Goal: Task Accomplishment & Management: Manage account settings

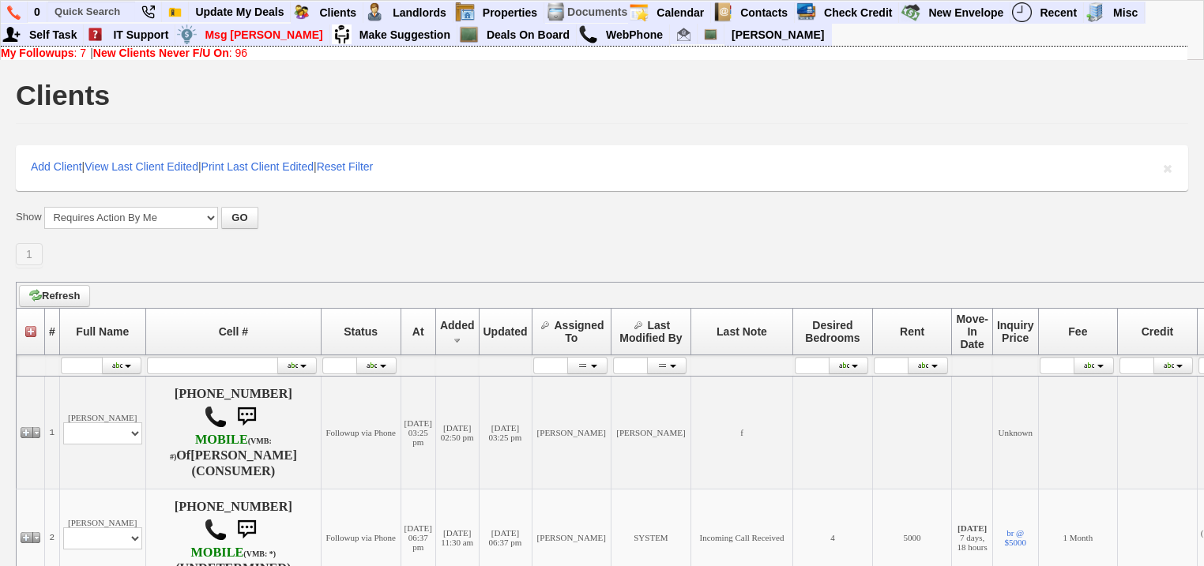
click at [119, 47] on b "New Clients Never F/U On" at bounding box center [161, 53] width 136 height 13
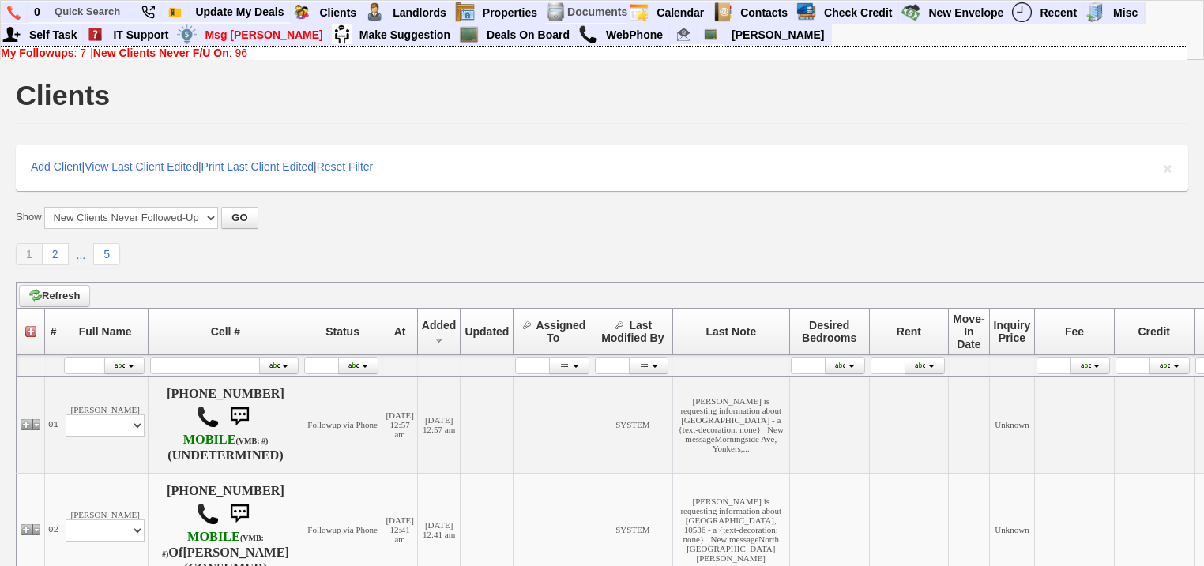
scroll to position [253, 0]
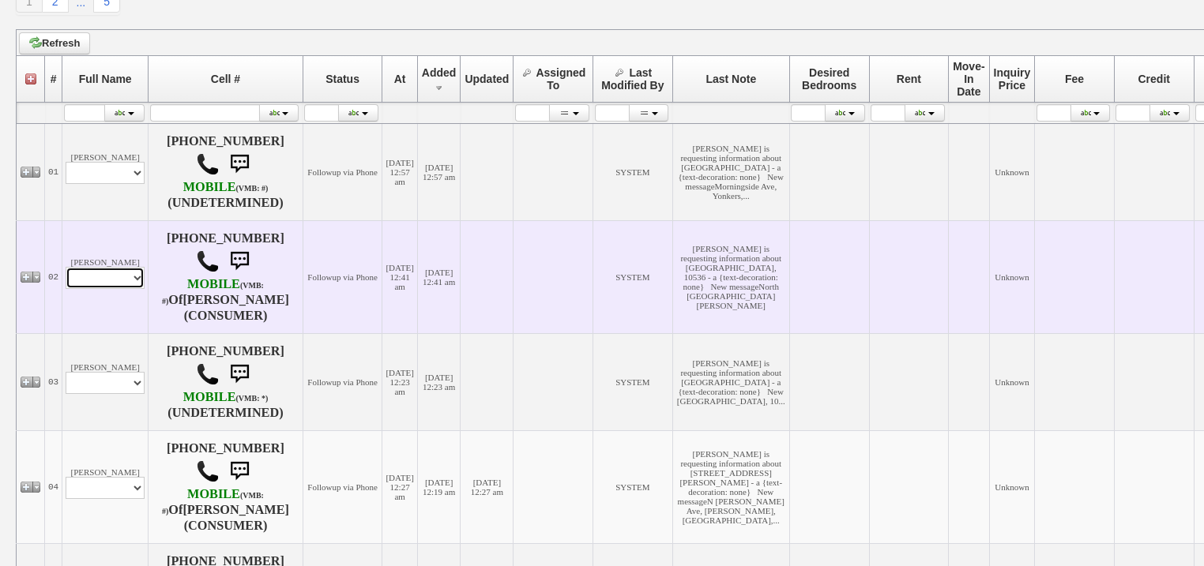
click at [133, 289] on select "Profile Edit Print Email Externally (Will Not Be Tracked In CRM) Closed Deals" at bounding box center [105, 278] width 79 height 22
select select "ChangeURL,/crm/custom/edit_client_form.php?redirect=%2Fcrm%2Fclients.php&id=168…"
click at [66, 285] on select "Profile Edit Print Email Externally (Will Not Be Tracked In CRM) Closed Deals" at bounding box center [105, 278] width 79 height 22
select select
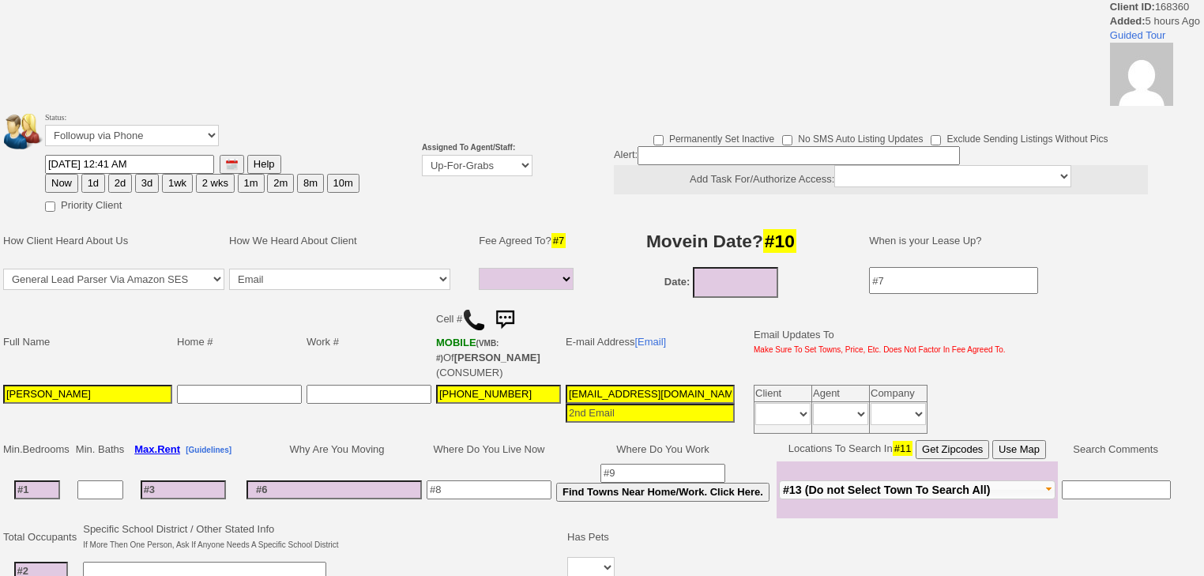
select select
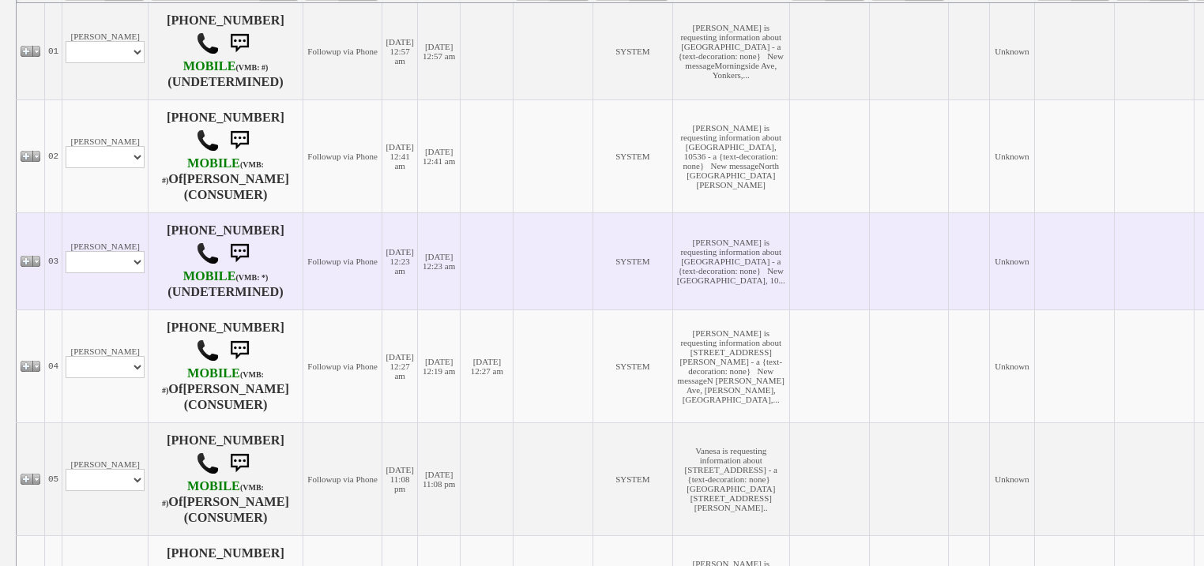
scroll to position [374, 0]
drag, startPoint x: 142, startPoint y: 288, endPoint x: 139, endPoint y: 297, distance: 9.2
click at [142, 273] on select "Profile Edit Print Email Externally (Will Not Be Tracked In CRM) Closed Deals" at bounding box center [105, 261] width 79 height 22
select select "ChangeURL,/crm/custom/edit_client_form.php?redirect=%2Fcrm%2Fclients.php&id=168…"
click at [66, 273] on select "Profile Edit Print Email Externally (Will Not Be Tracked In CRM) Closed Deals" at bounding box center [105, 261] width 79 height 22
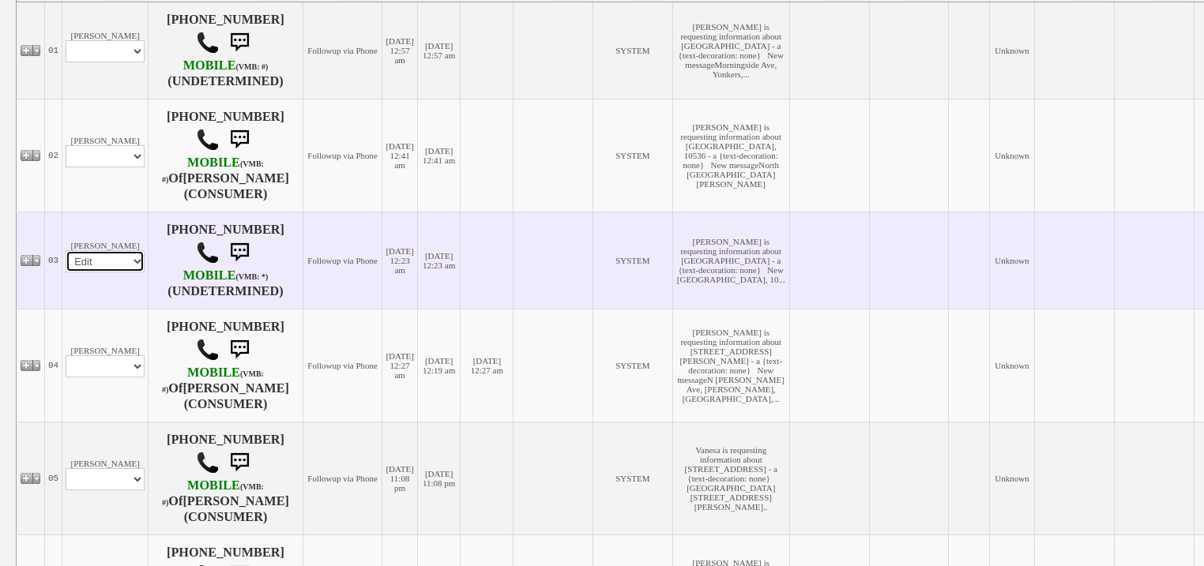
select select
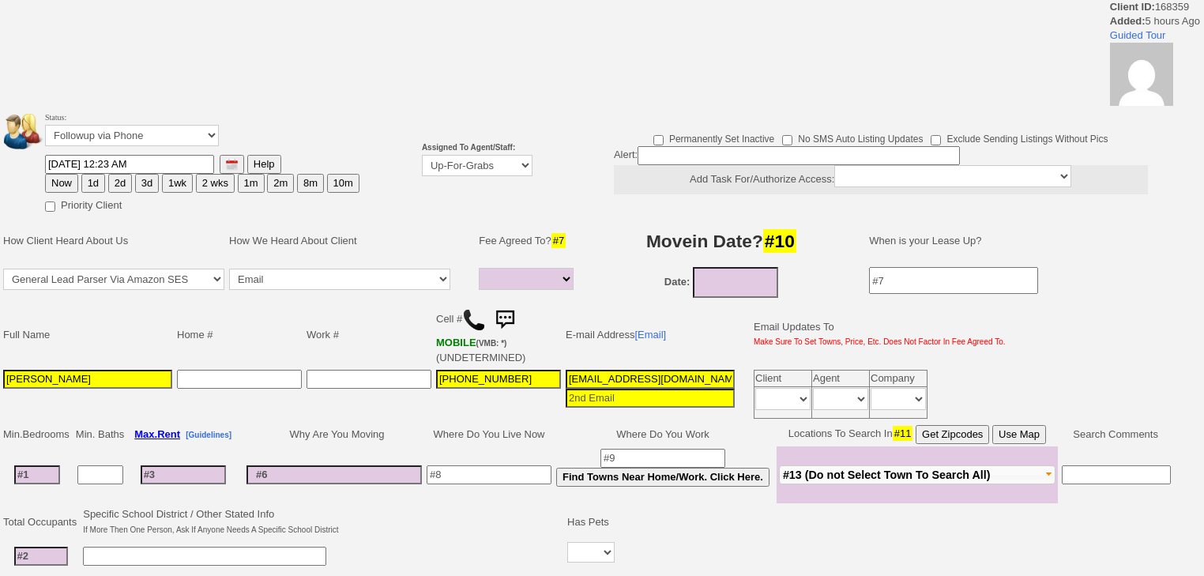
select select
click at [441, 161] on select "Up-For-Grabs ***** STAFF ***** [PERSON_NAME] [PHONE_NUMBER] [PERSON_NAME] [PHON…" at bounding box center [477, 165] width 111 height 21
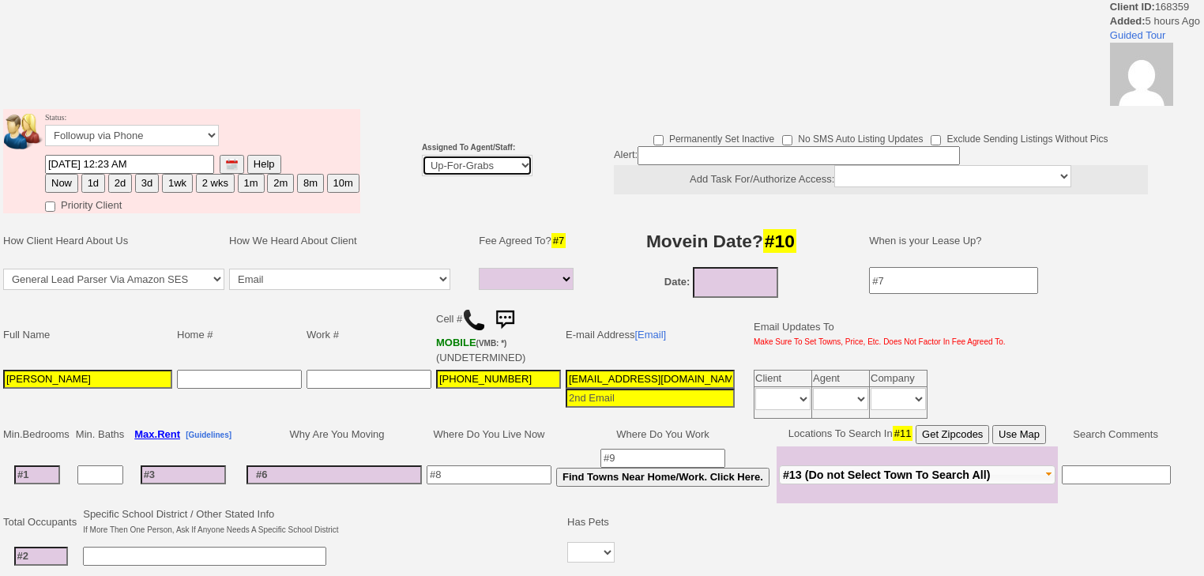
select select "227"
click at [422, 155] on select "Up-For-Grabs ***** STAFF ***** [PERSON_NAME] [PHONE_NUMBER] [PERSON_NAME] [PHON…" at bounding box center [477, 165] width 111 height 21
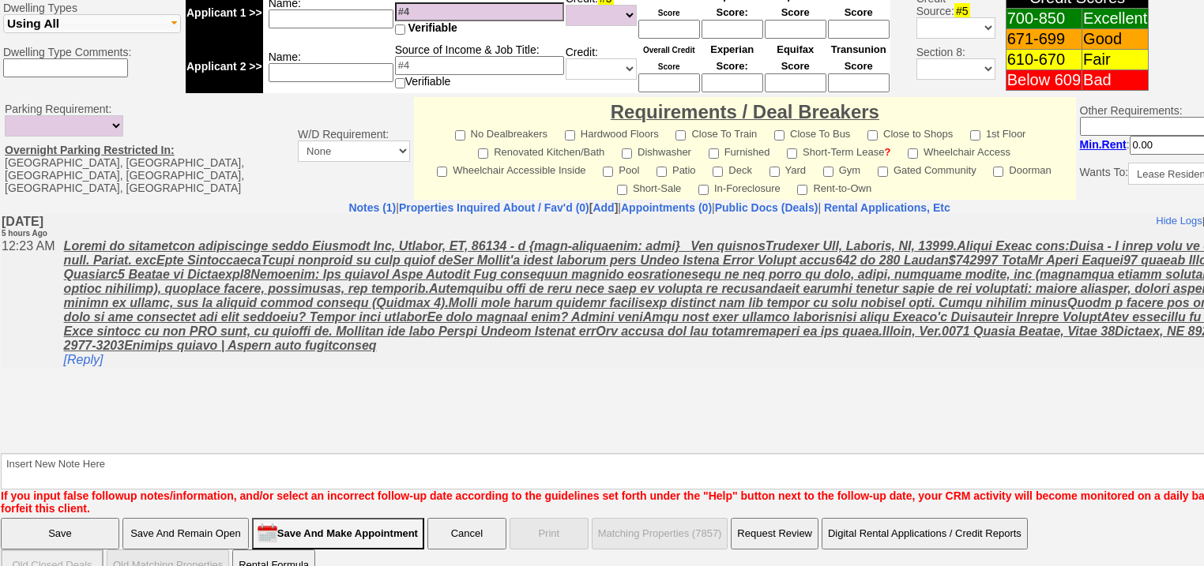
scroll to position [660, 0]
click at [158, 453] on textarea "Insert New Note Here" at bounding box center [655, 471] width 1308 height 36
type textarea "f"
click at [88, 518] on input "Save" at bounding box center [60, 534] width 119 height 32
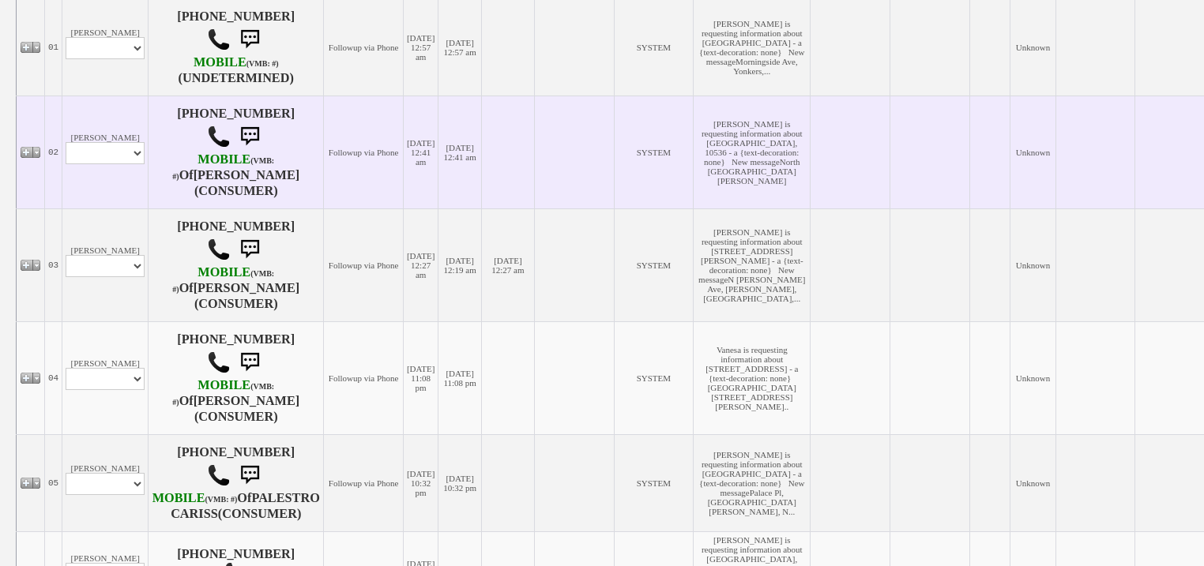
scroll to position [379, 0]
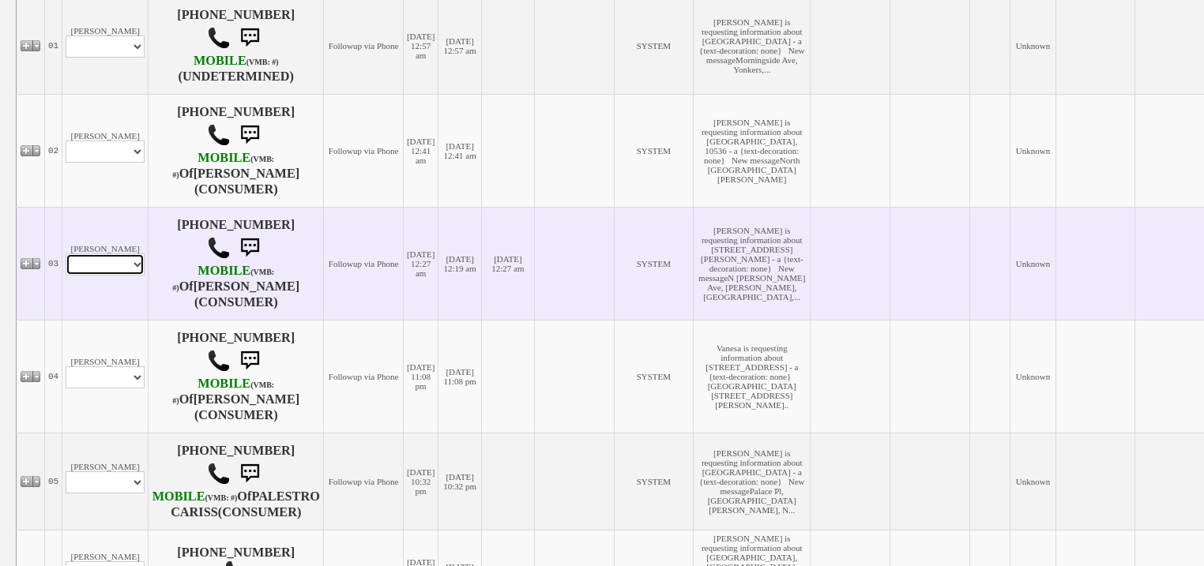
click at [122, 275] on select "Profile Edit Print Email Externally (Will Not Be Tracked In CRM) Closed Deals" at bounding box center [105, 265] width 79 height 22
select select "ChangeURL,/crm/custom/edit_client_form.php?redirect=%2Fcrm%2Fclients.php&id=168…"
click at [66, 270] on select "Profile Edit Print Email Externally (Will Not Be Tracked In CRM) Closed Deals" at bounding box center [105, 265] width 79 height 22
select select
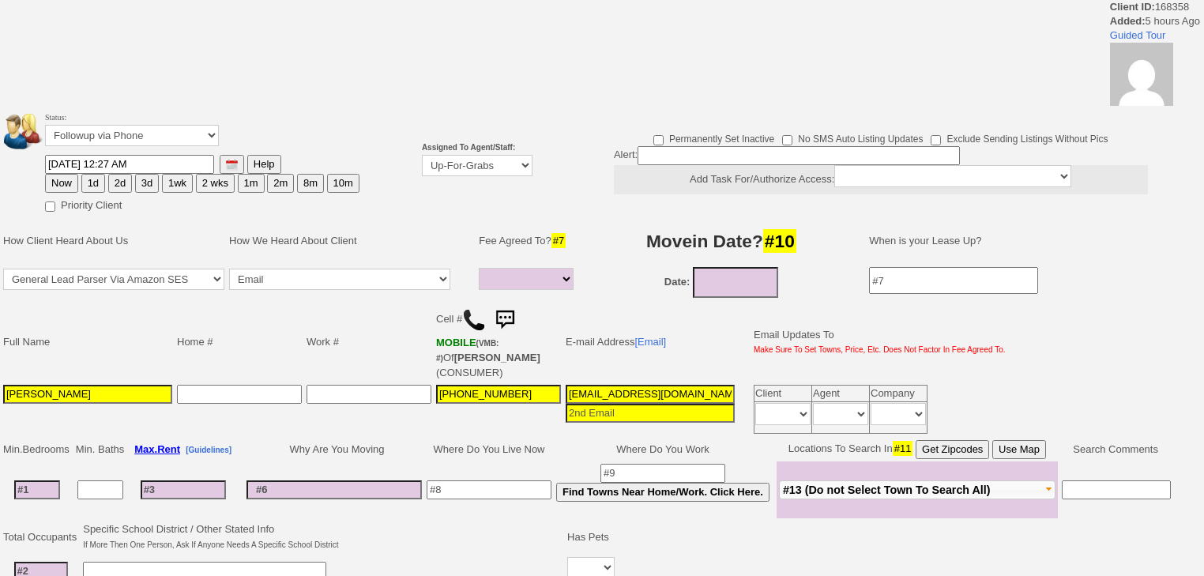
select select
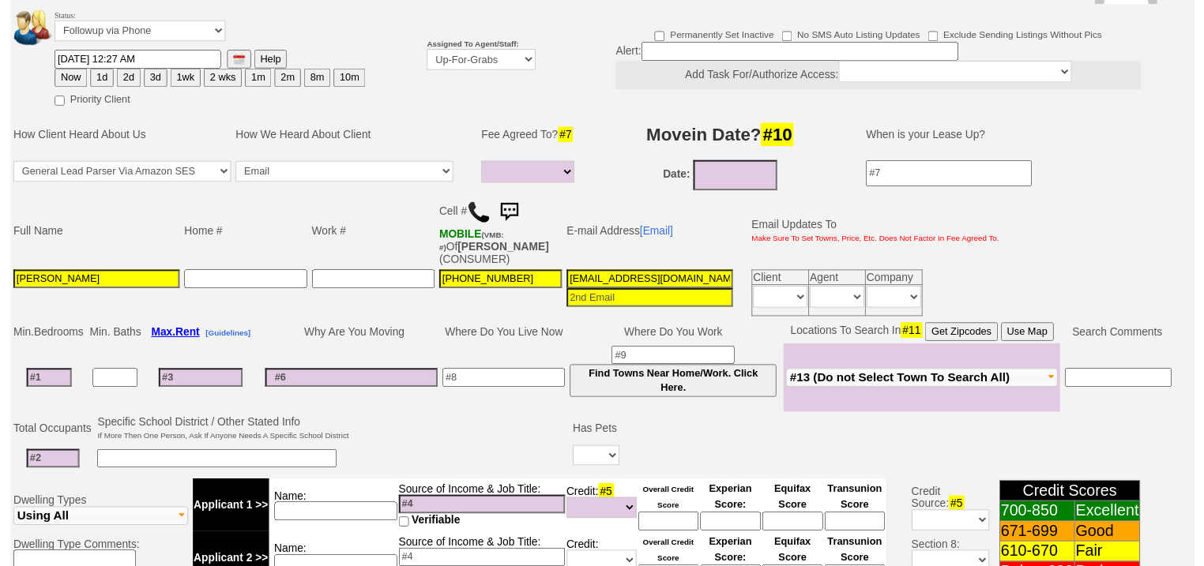
scroll to position [117, 0]
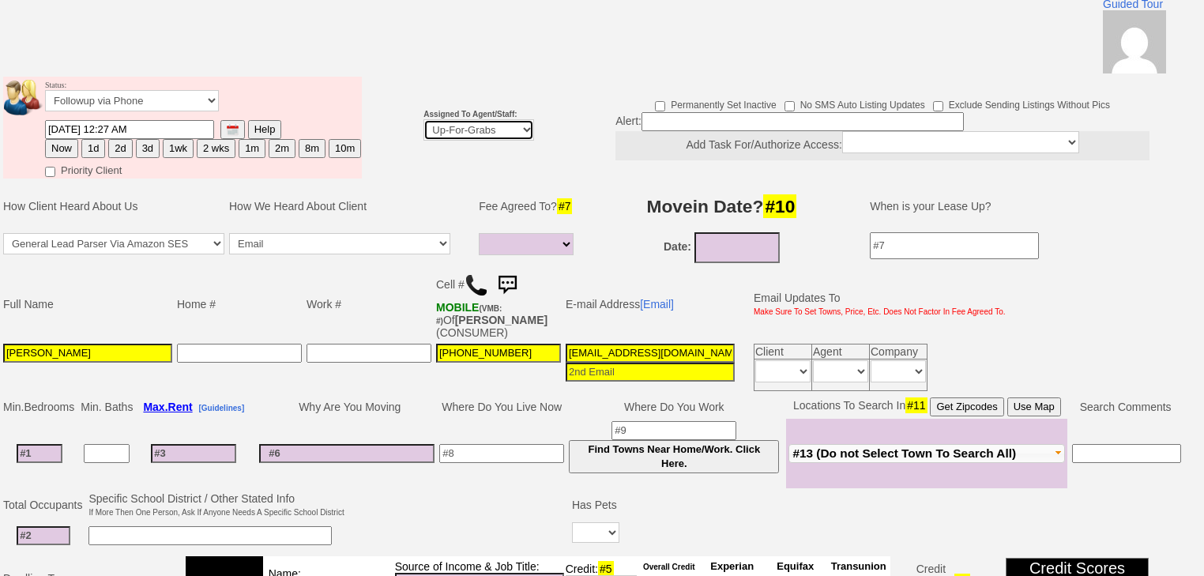
click at [442, 119] on select "Up-For-Grabs ***** STAFF ***** [PERSON_NAME] [PHONE_NUMBER] [PERSON_NAME] [PHON…" at bounding box center [478, 129] width 111 height 21
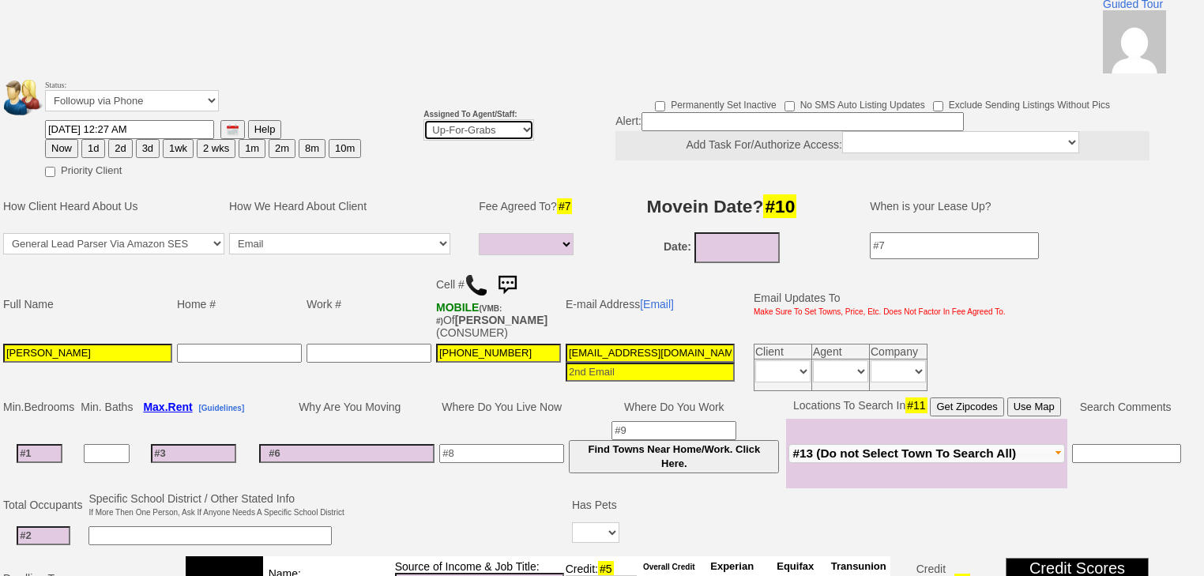
select select "227"
click at [423, 119] on select "Up-For-Grabs ***** STAFF ***** [PERSON_NAME] [PHONE_NUMBER] [PERSON_NAME] [PHON…" at bounding box center [478, 129] width 111 height 21
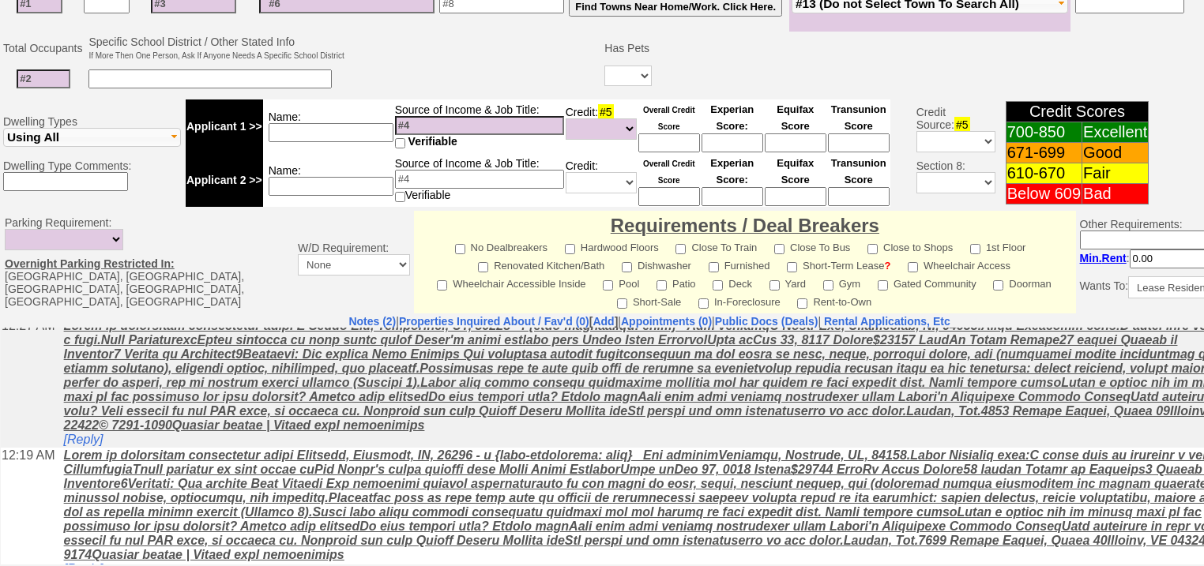
scroll to position [53, 0]
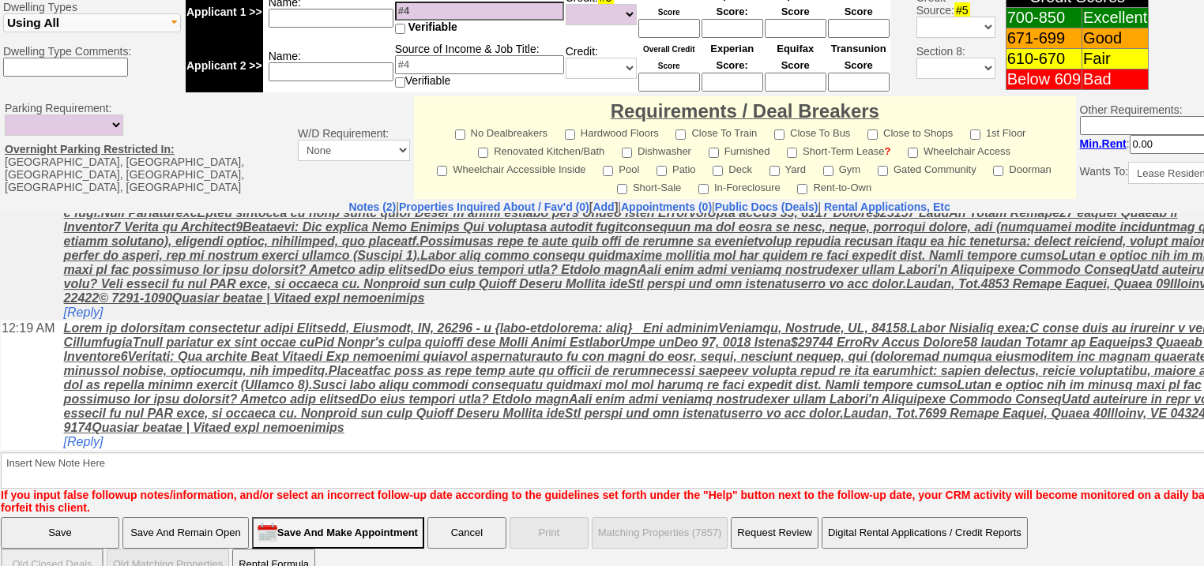
click at [21, 517] on input "Save" at bounding box center [60, 533] width 119 height 32
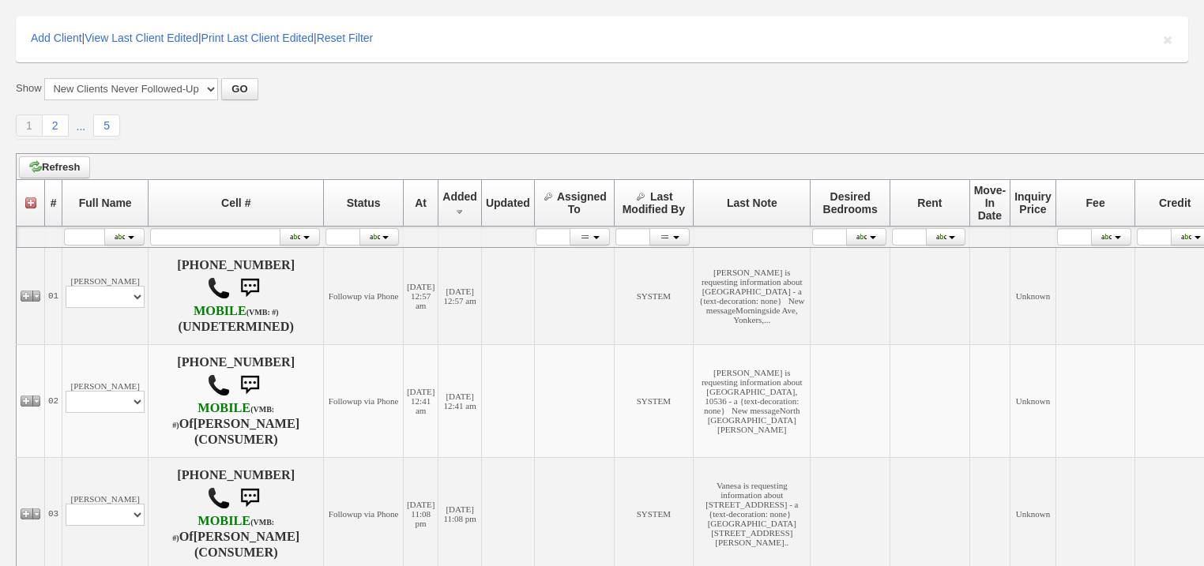
scroll to position [379, 0]
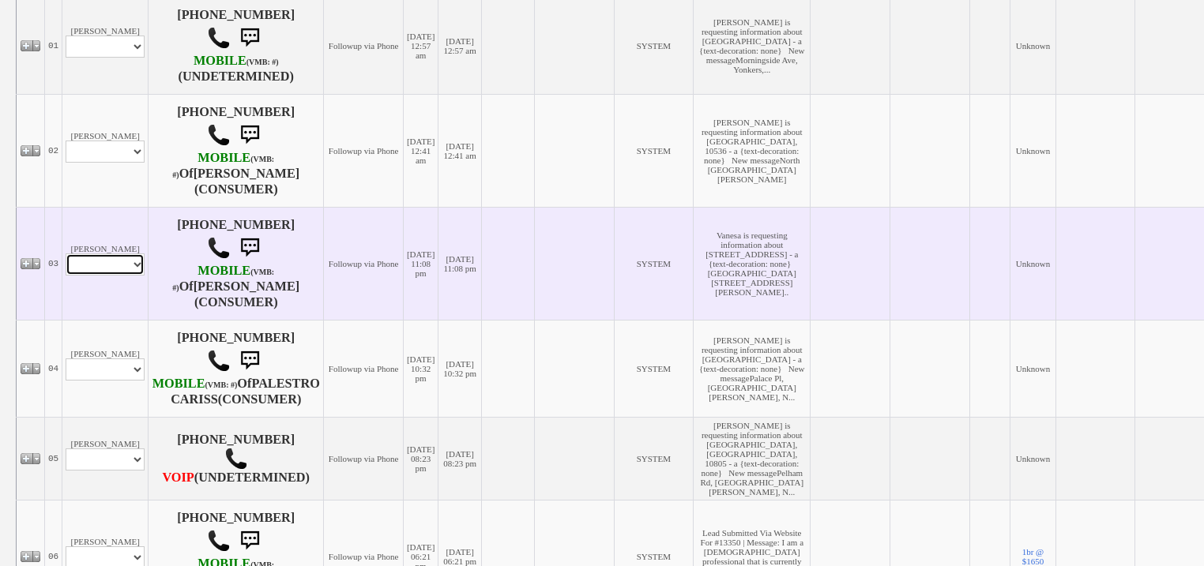
click at [136, 276] on select "Profile Edit Print Email Externally (Will Not Be Tracked In CRM) Closed Deals" at bounding box center [105, 265] width 79 height 22
select select "ChangeURL,/crm/custom/edit_client_form.php?redirect=%2Fcrm%2Fclients.php&id=168…"
click at [66, 270] on select "Profile Edit Print Email Externally (Will Not Be Tracked In CRM) Closed Deals" at bounding box center [105, 265] width 79 height 22
select select
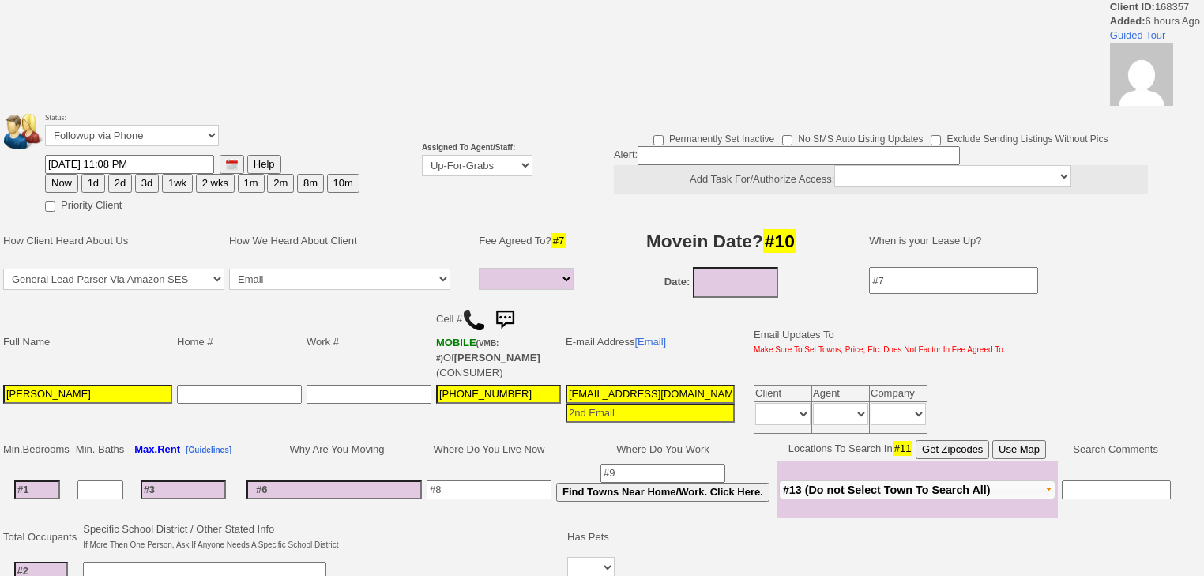
select select
drag, startPoint x: 450, startPoint y: 160, endPoint x: 450, endPoint y: 171, distance: 10.3
click at [450, 161] on select "Up-For-Grabs ***** STAFF ***** Bob Bruno 914-419-3579 Cristy Liberto 914-486-10…" at bounding box center [477, 165] width 111 height 21
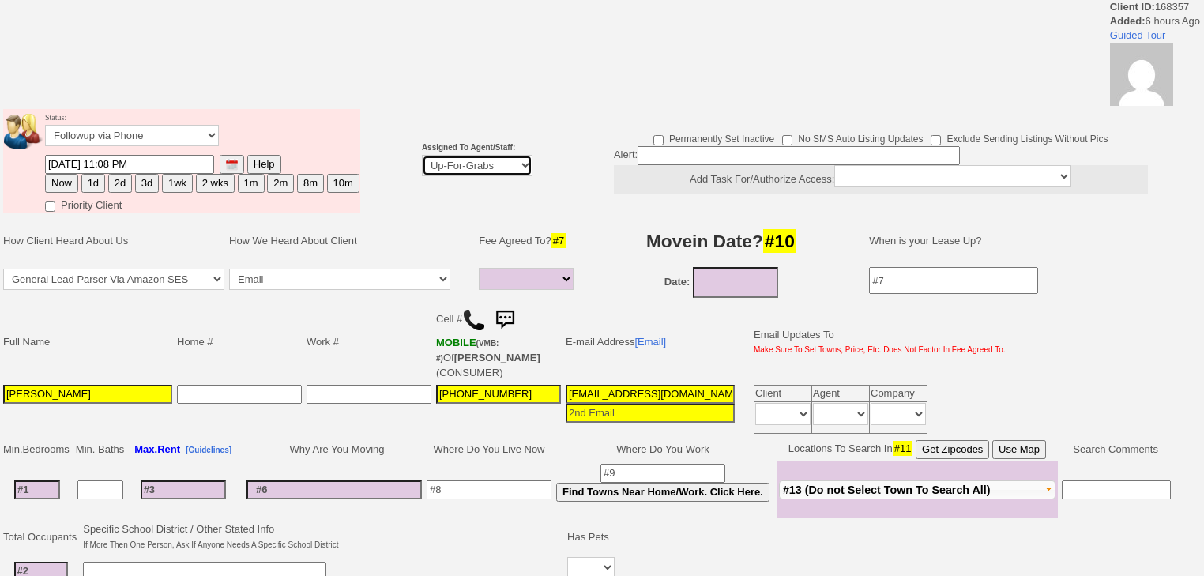
select select "227"
click at [422, 155] on select "Up-For-Grabs ***** STAFF ***** Bob Bruno 914-419-3579 Cristy Liberto 914-486-10…" at bounding box center [477, 165] width 111 height 21
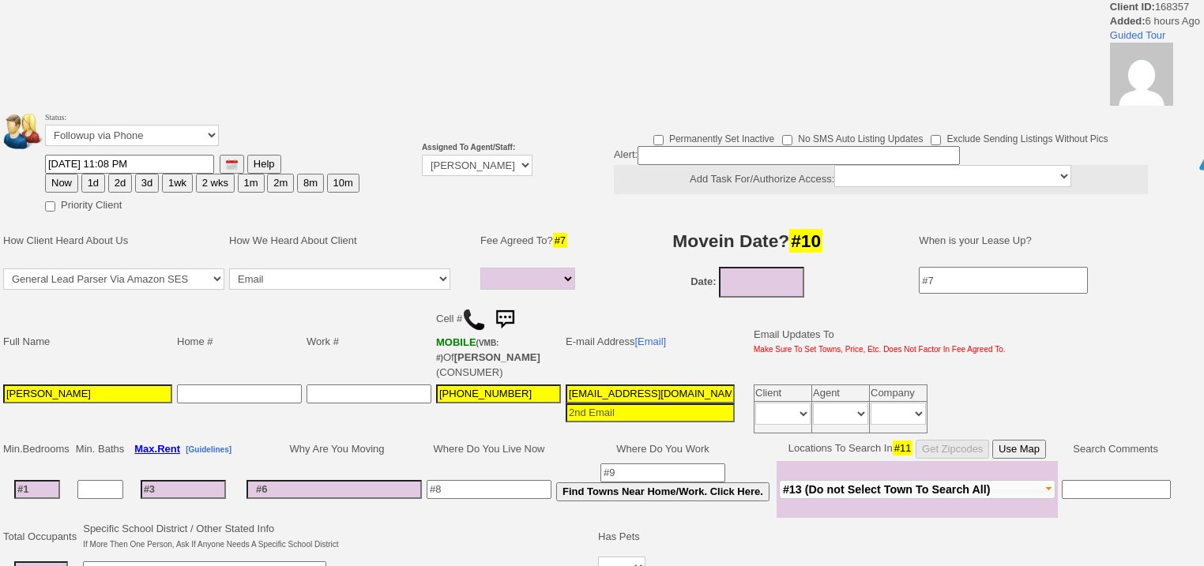
click at [65, 183] on button "Now" at bounding box center [61, 183] width 33 height 19
type input "10/07/2025 05:59 AM"
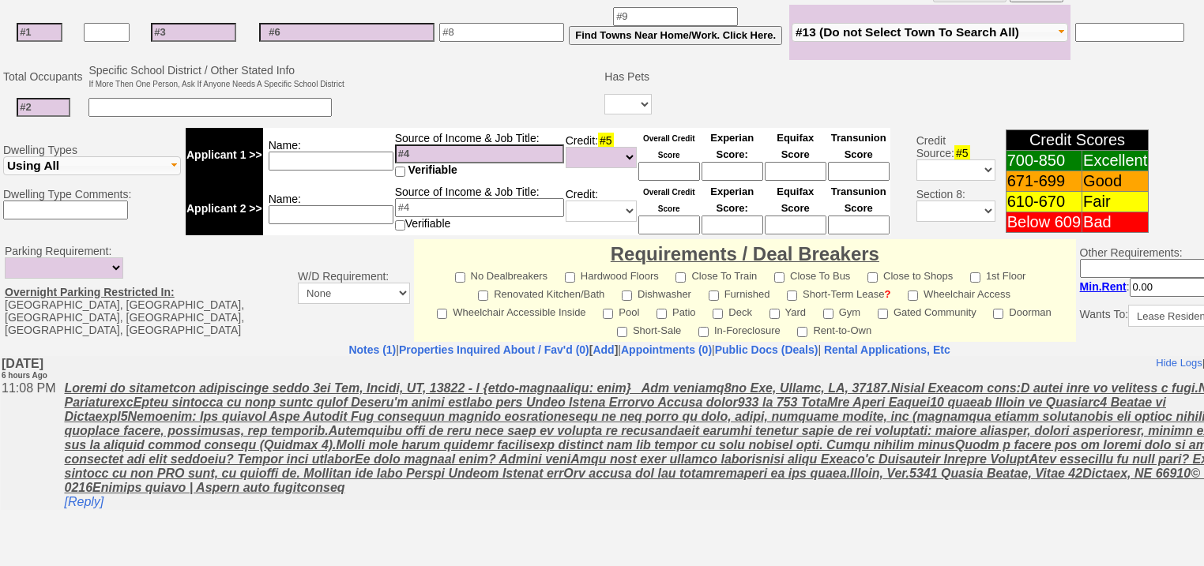
scroll to position [674, 0]
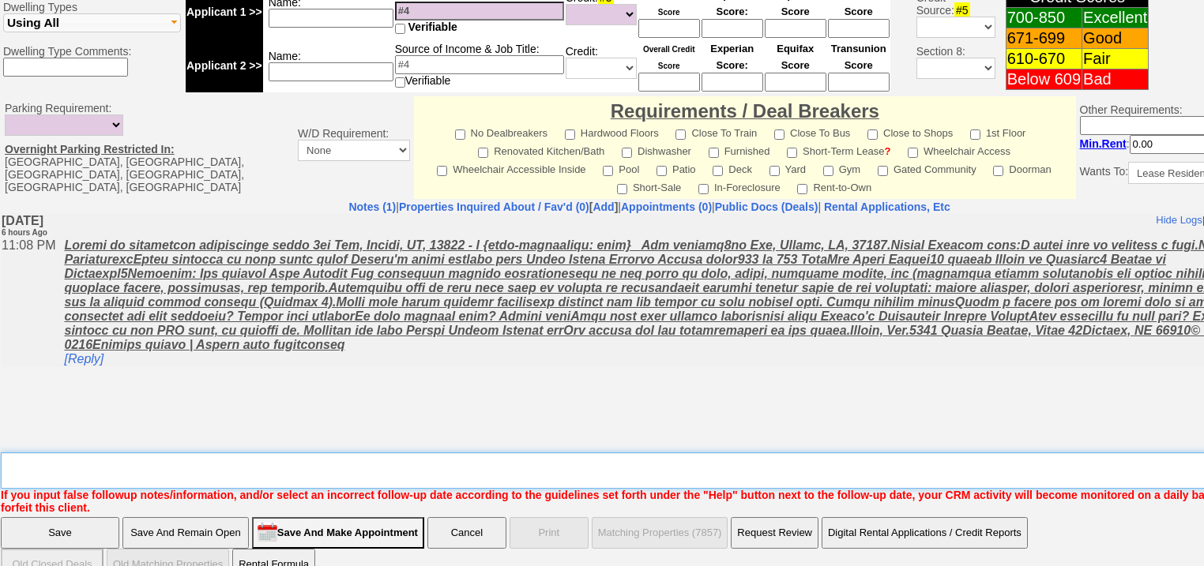
click at [114, 453] on textarea "Insert New Note Here" at bounding box center [655, 471] width 1308 height 36
type textarea "f"
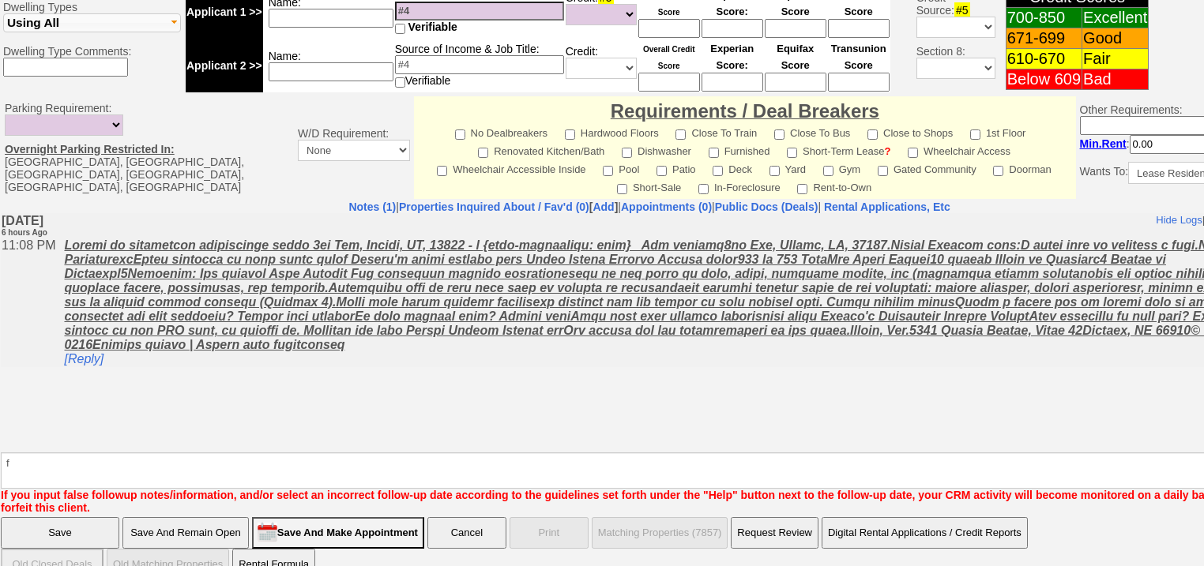
click at [51, 517] on input "Save" at bounding box center [60, 533] width 119 height 32
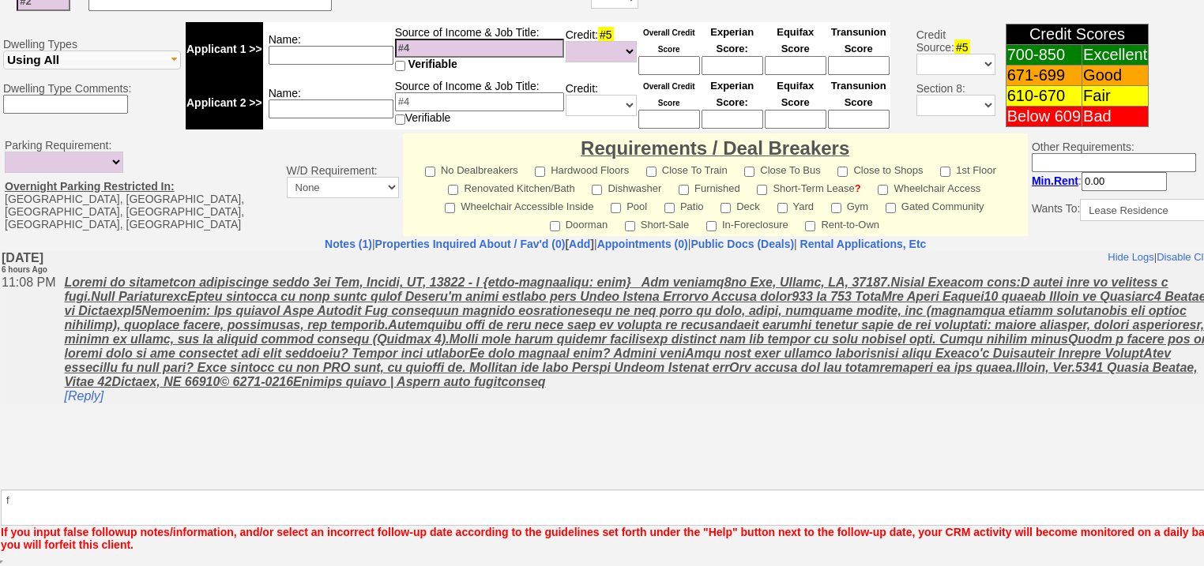
scroll to position [616, 0]
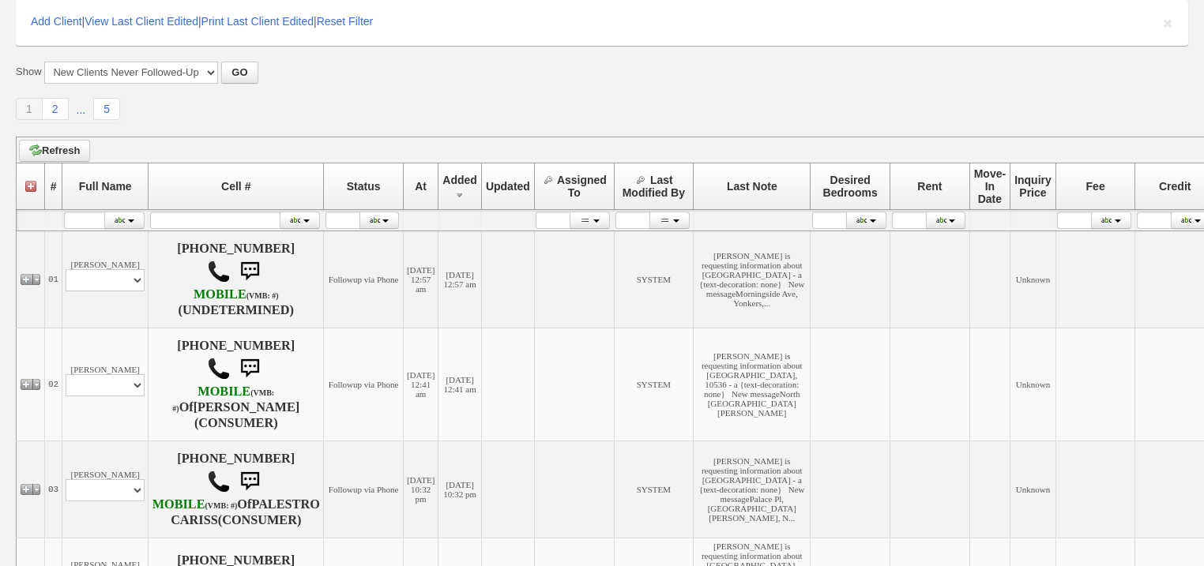
scroll to position [442, 0]
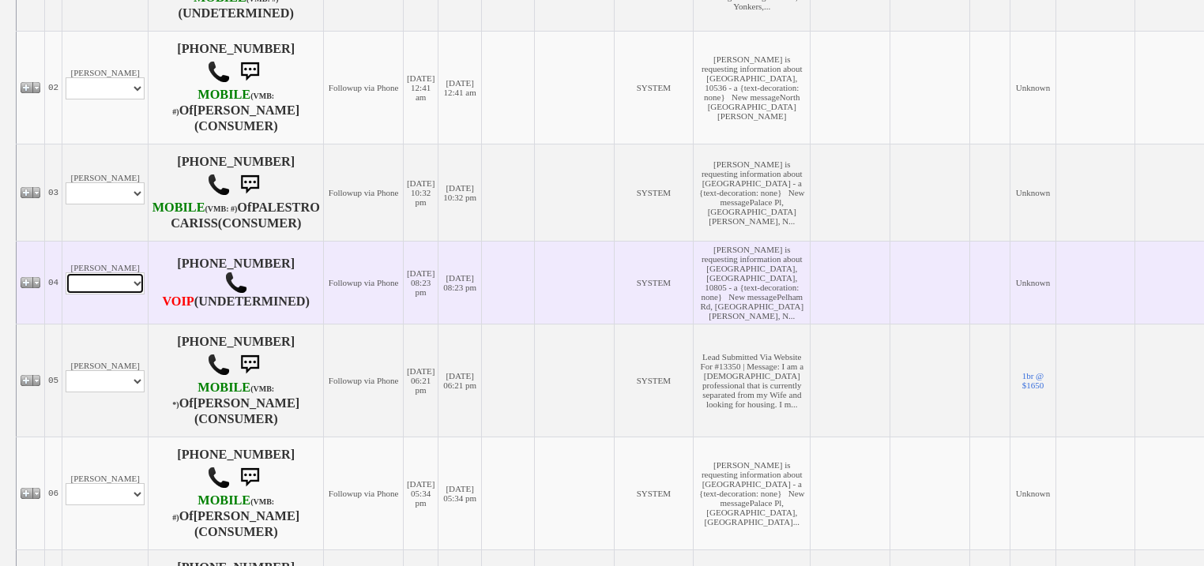
click at [101, 295] on select "Profile Edit Print Email Externally (Will Not Be Tracked In CRM) Closed Deals" at bounding box center [105, 284] width 79 height 22
select select "ChangeURL,/crm/custom/edit_client_form.php?redirect=%2Fcrm%2Fclients.php&id=168…"
click at [66, 295] on select "Profile Edit Print Email Externally (Will Not Be Tracked In CRM) Closed Deals" at bounding box center [105, 284] width 79 height 22
select select
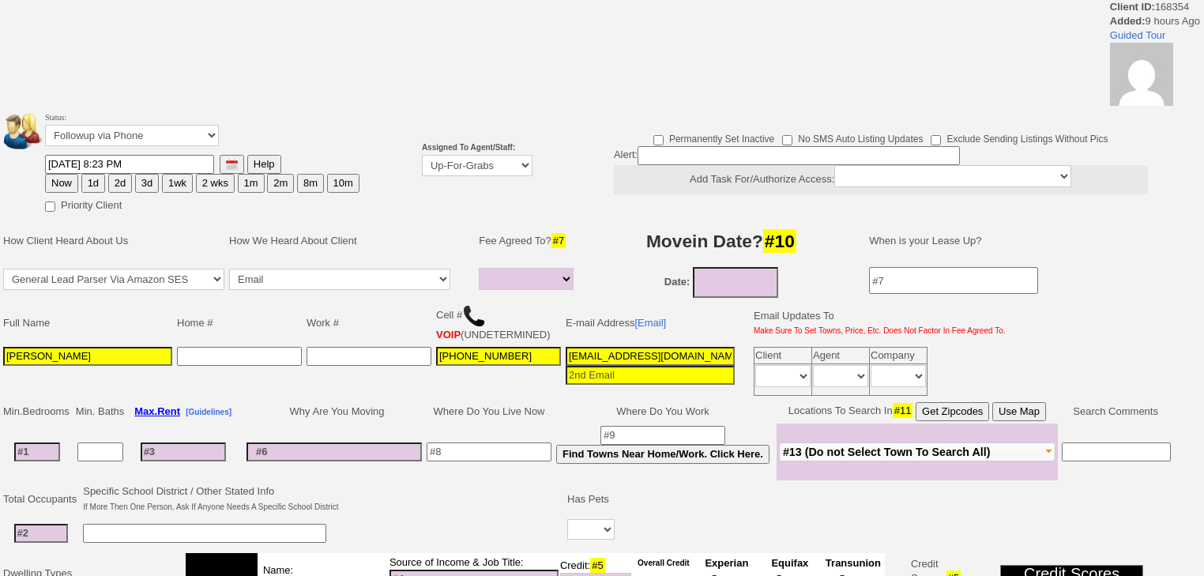
select select
click at [494, 167] on select "Up-For-Grabs ***** STAFF ***** Bob Bruno 914-419-3579 Cristy Liberto 914-486-10…" at bounding box center [477, 165] width 111 height 21
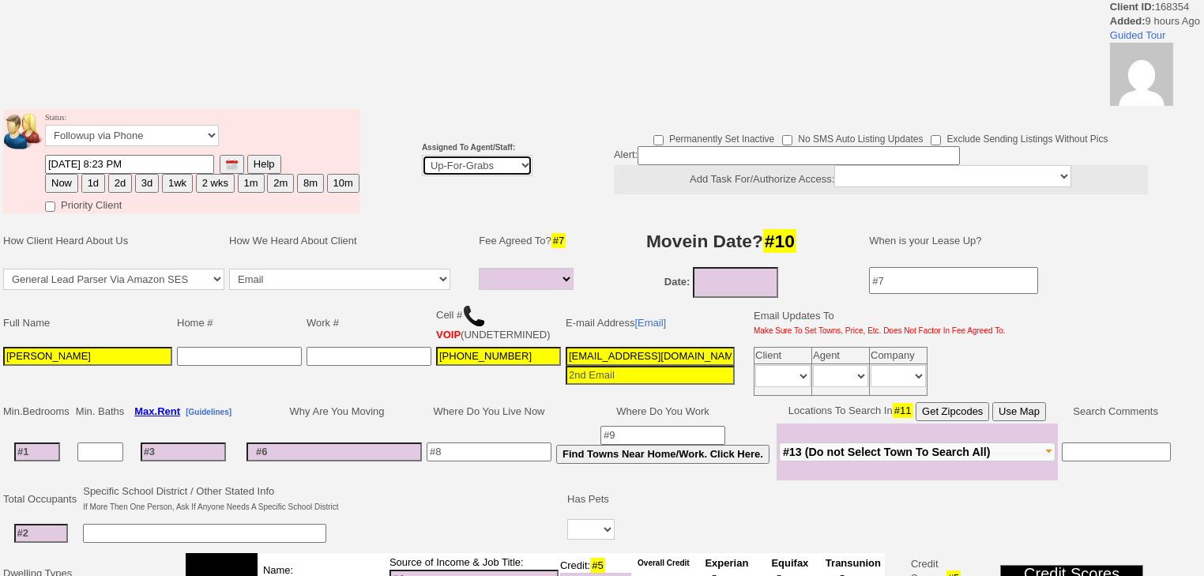
select select "227"
click at [422, 155] on select "Up-For-Grabs ***** STAFF ***** Bob Bruno 914-419-3579 Cristy Liberto 914-486-10…" at bounding box center [477, 165] width 111 height 21
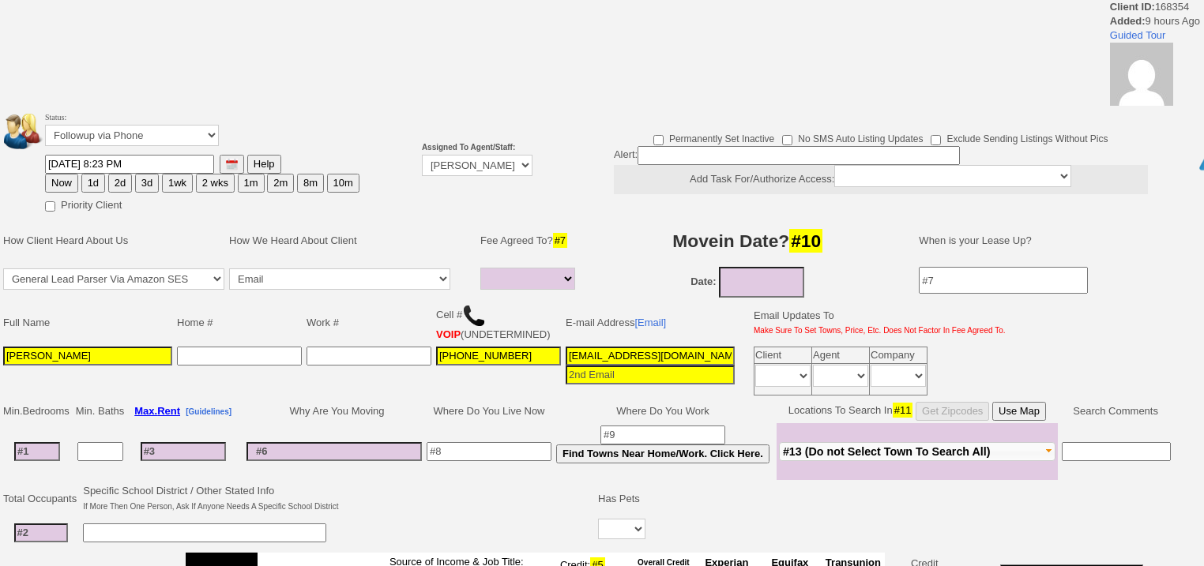
click at [65, 180] on button "Now" at bounding box center [61, 183] width 33 height 19
type input "[DATE] 05:59 AM"
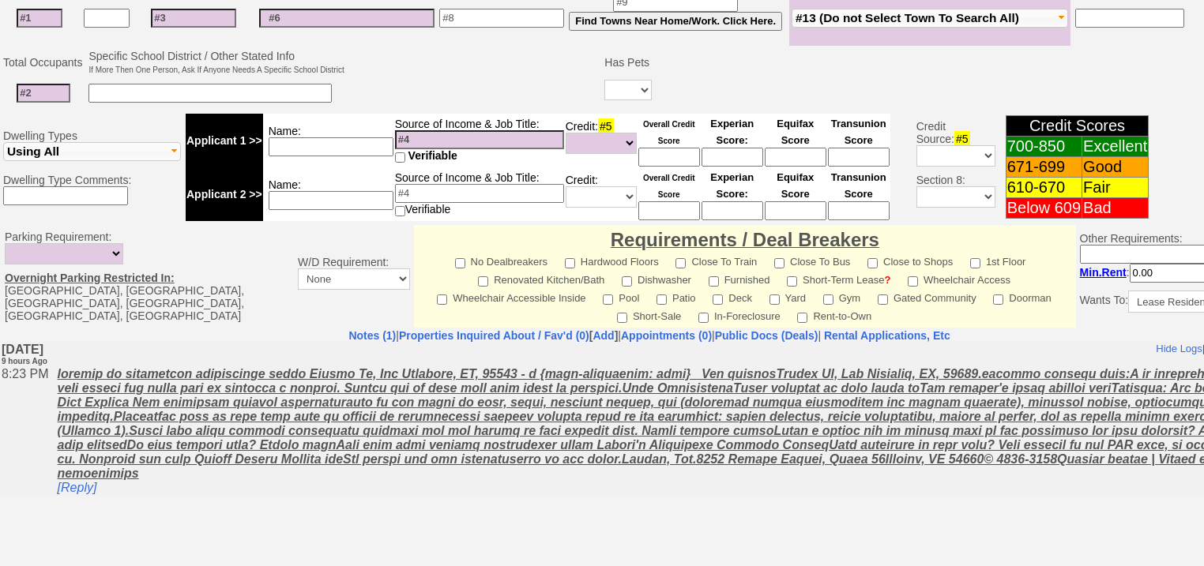
scroll to position [653, 0]
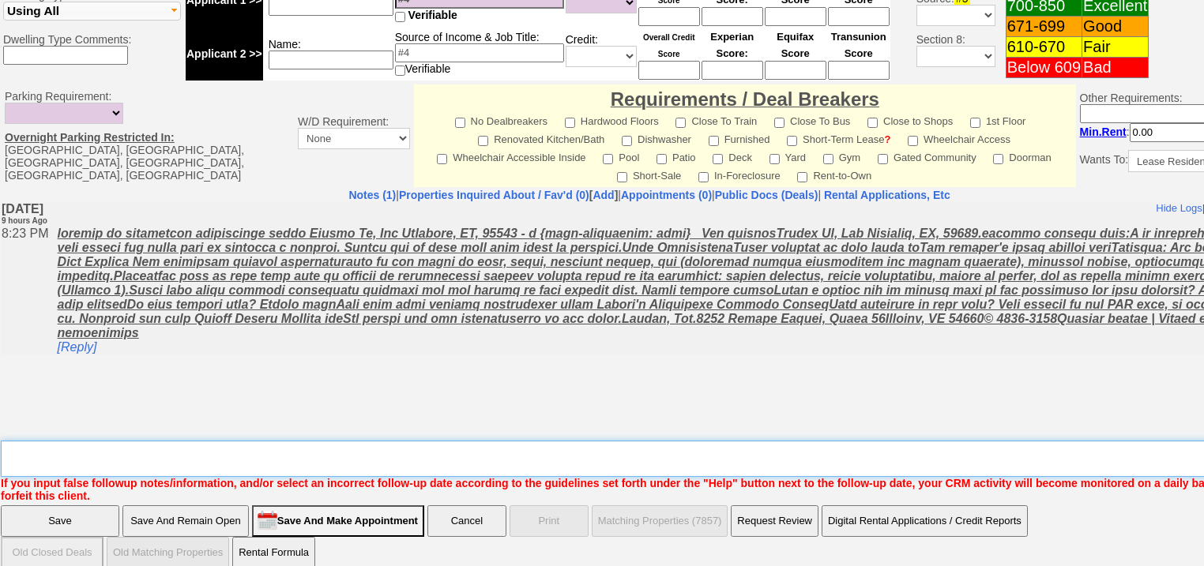
click at [268, 441] on textarea "Insert New Note Here" at bounding box center [655, 459] width 1308 height 36
type textarea "f"
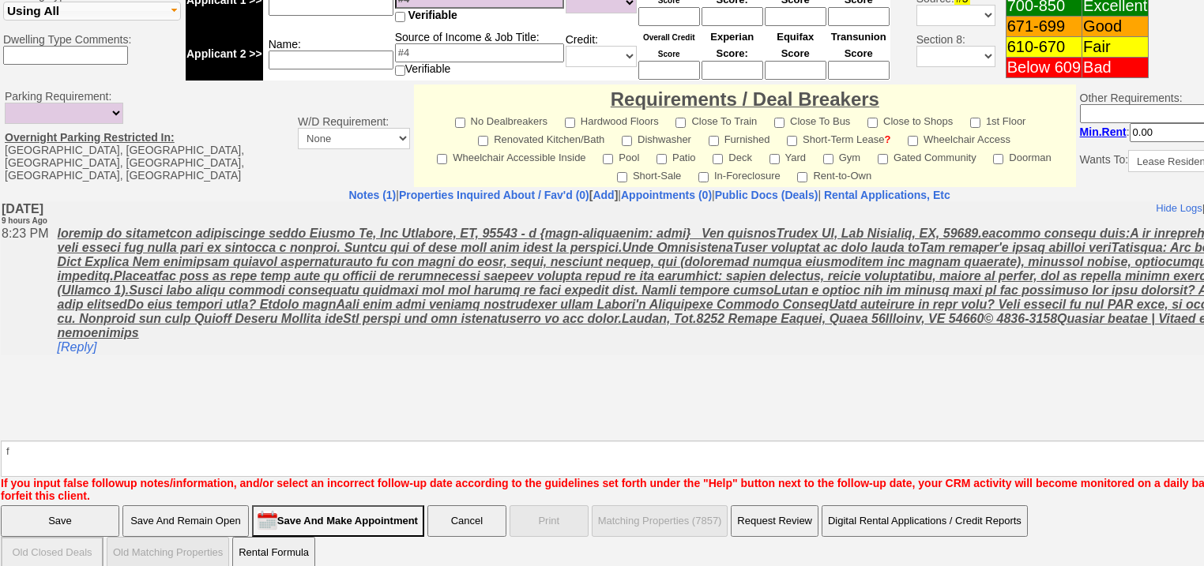
click at [77, 517] on input "Save" at bounding box center [60, 522] width 119 height 32
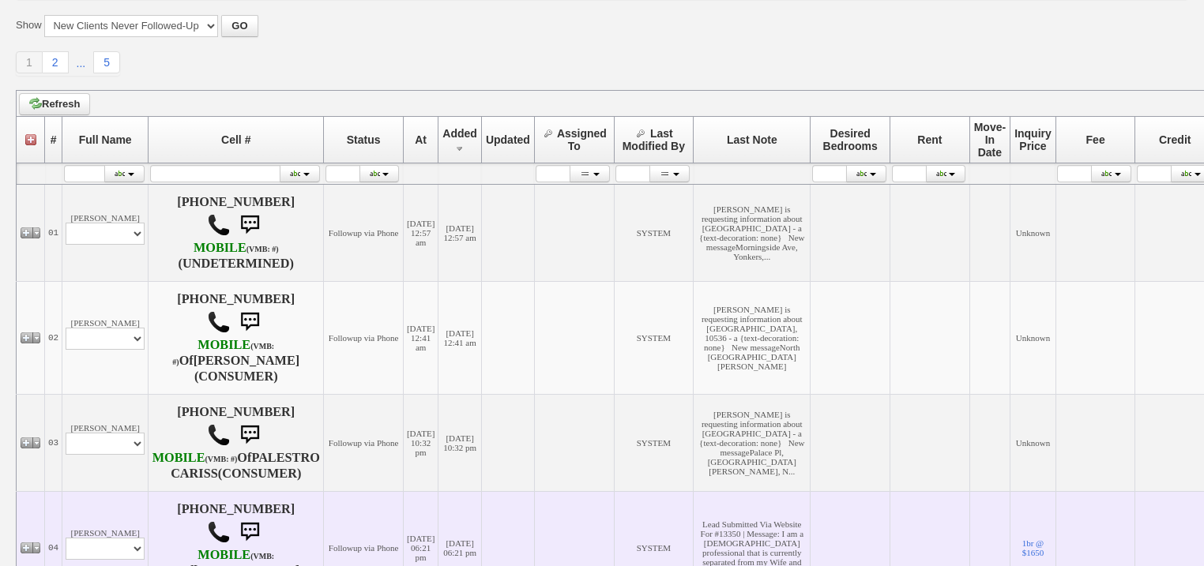
scroll to position [316, 0]
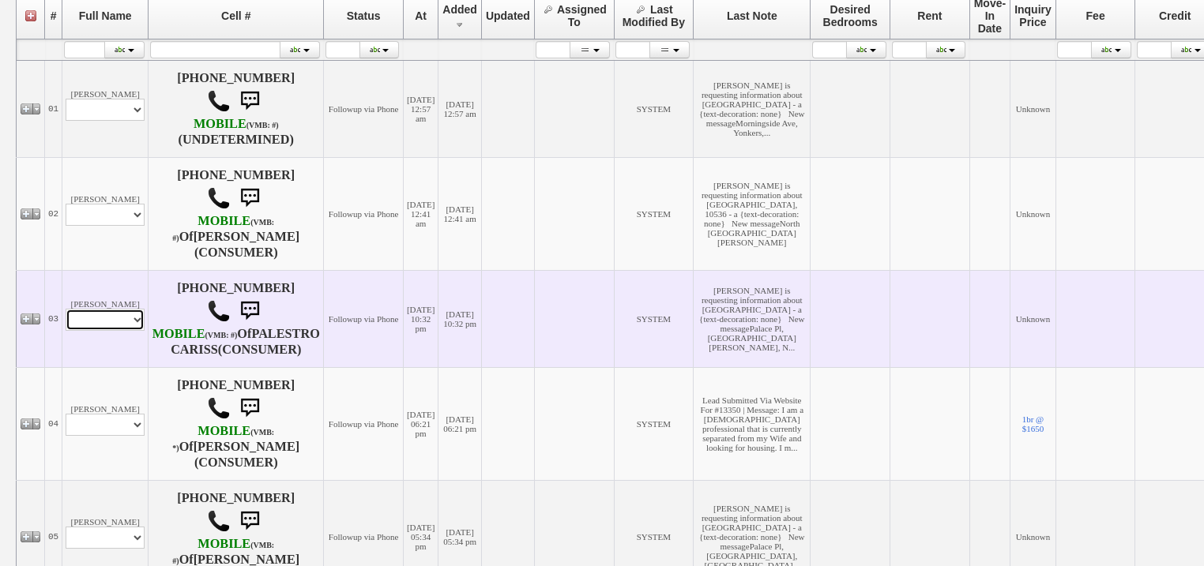
click at [90, 331] on select "Profile Edit Print Email Externally (Will Not Be Tracked In CRM) Closed Deals" at bounding box center [105, 320] width 79 height 22
select select "ChangeURL,/crm/custom/edit_client_form.php?redirect=%2Fcrm%2Fclients.php&id=168…"
click at [66, 331] on select "Profile Edit Print Email Externally (Will Not Be Tracked In CRM) Closed Deals" at bounding box center [105, 320] width 79 height 22
select select
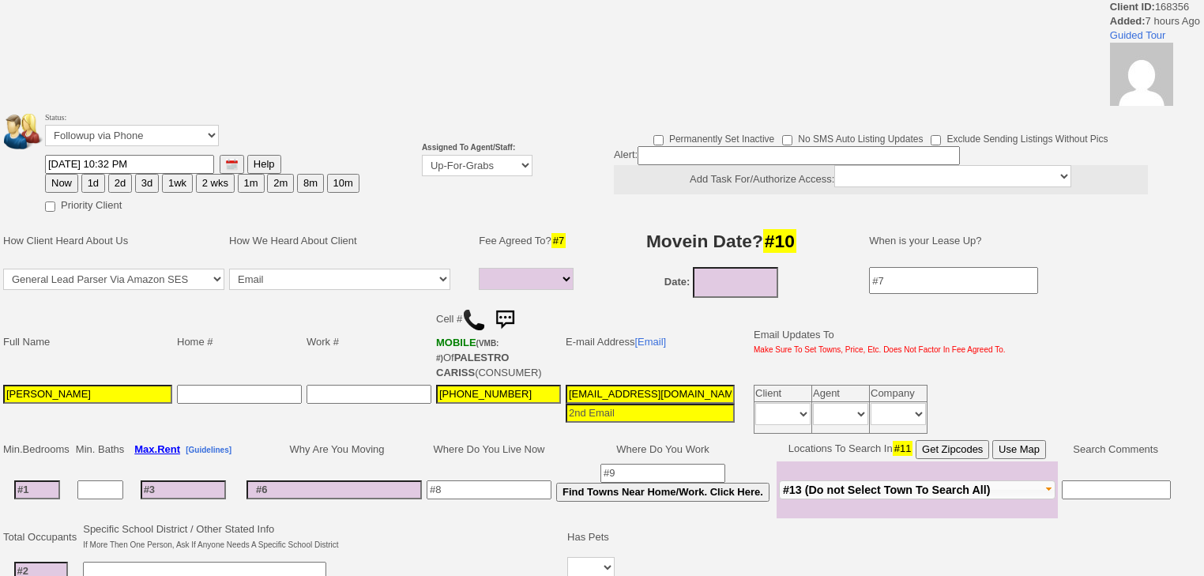
select select
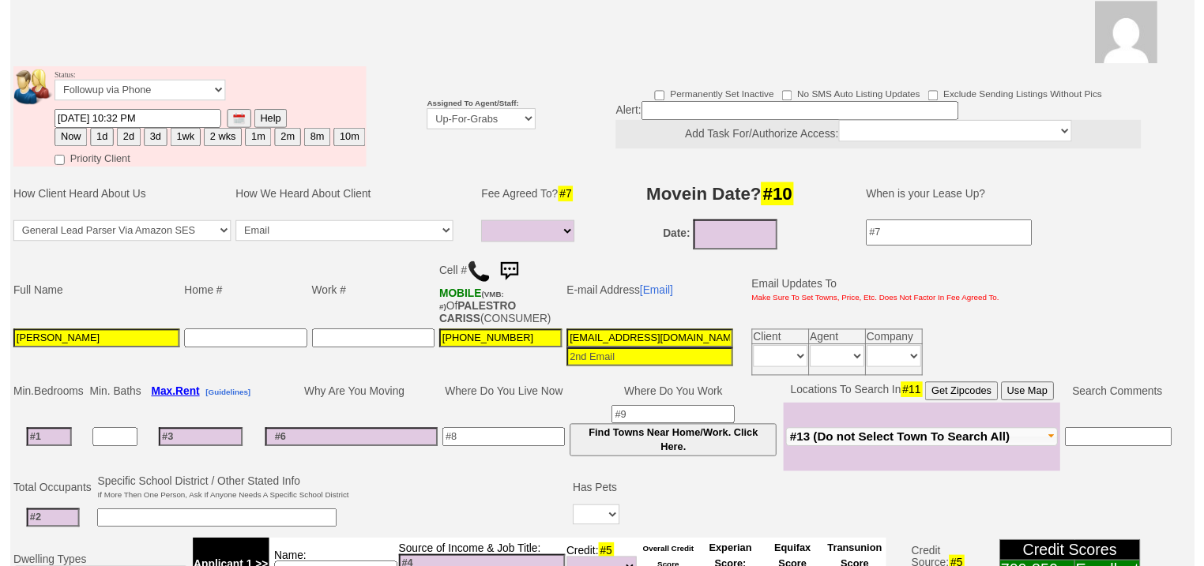
scroll to position [189, 0]
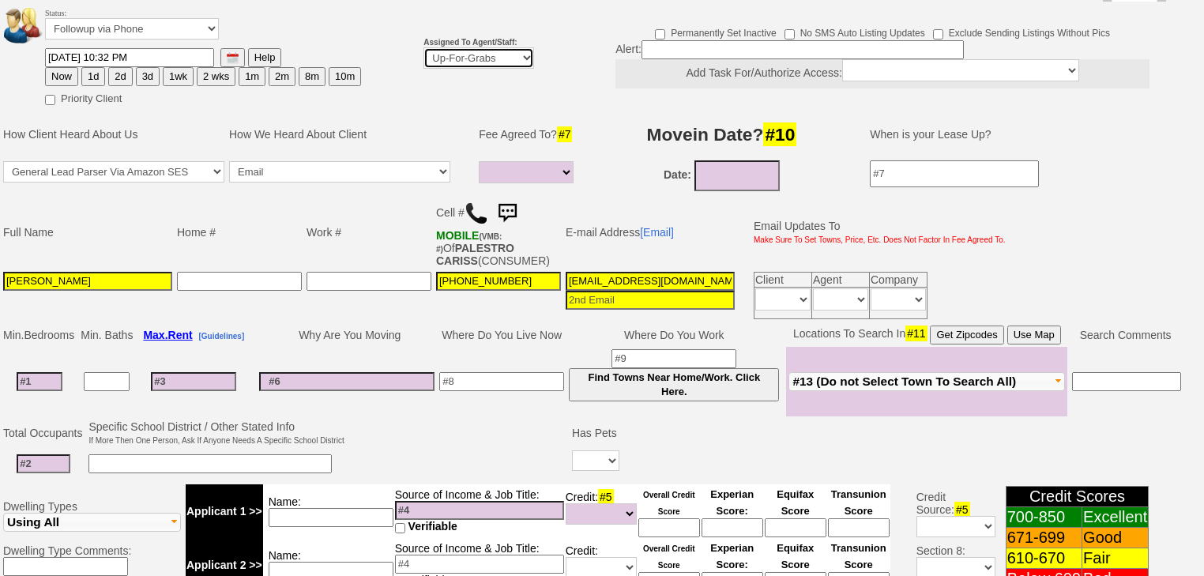
click at [484, 47] on select "Up-For-Grabs ***** STAFF ***** [PERSON_NAME] [PHONE_NUMBER] [PERSON_NAME] [PHON…" at bounding box center [478, 57] width 111 height 21
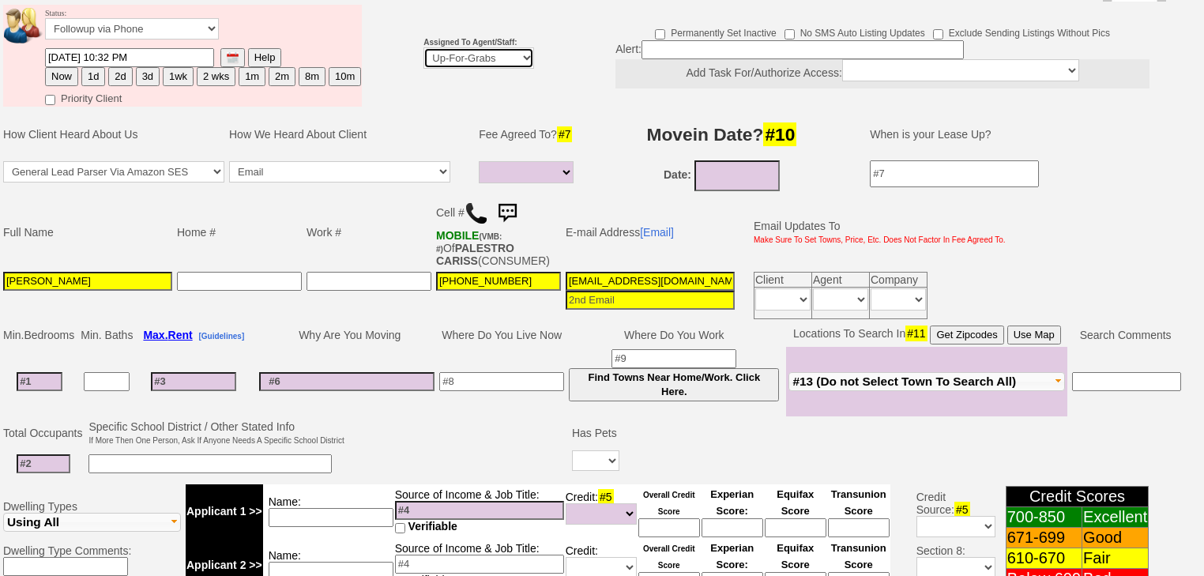
select select "227"
click at [423, 47] on select "Up-For-Grabs ***** STAFF ***** Bob Bruno 914-419-3579 Cristy Liberto 914-486-10…" at bounding box center [478, 57] width 111 height 21
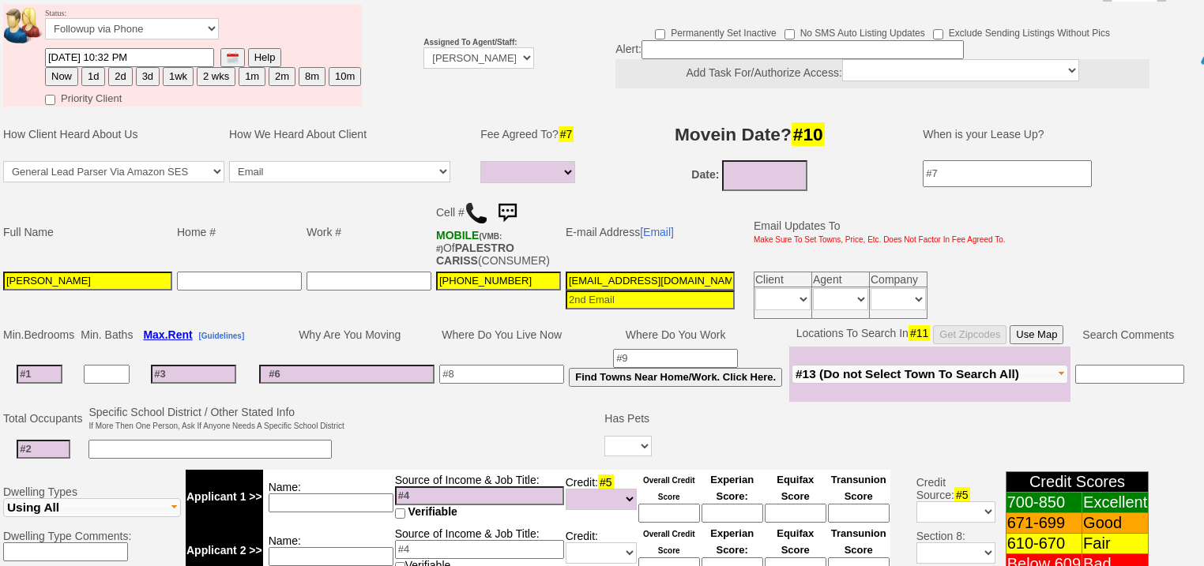
click at [67, 67] on button "Now" at bounding box center [61, 76] width 33 height 19
type input "10/07/2025 05:59 AM"
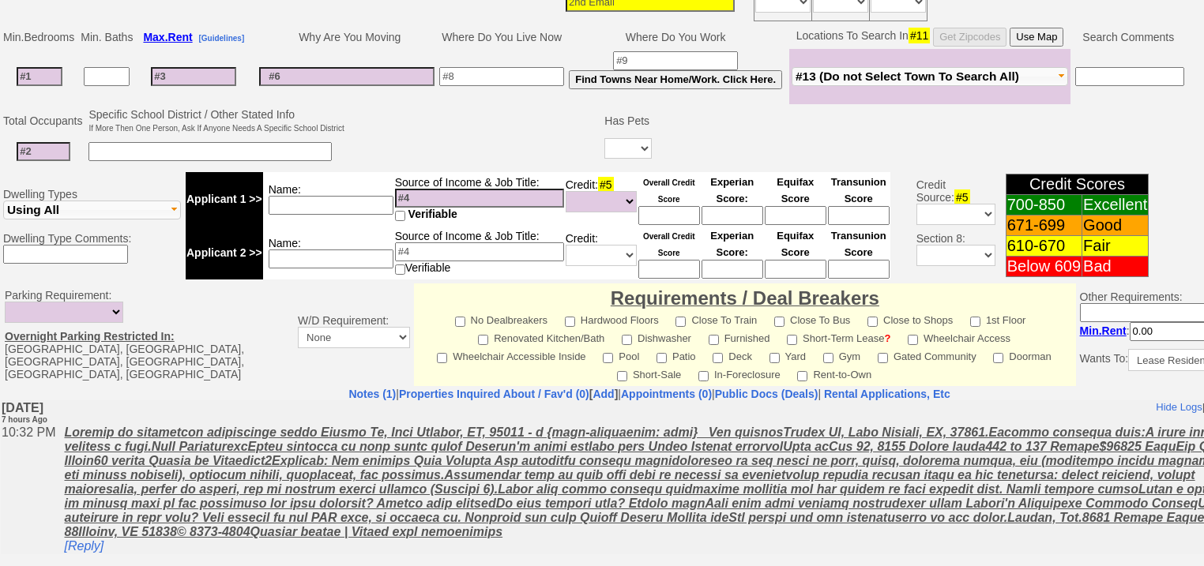
scroll to position [631, 0]
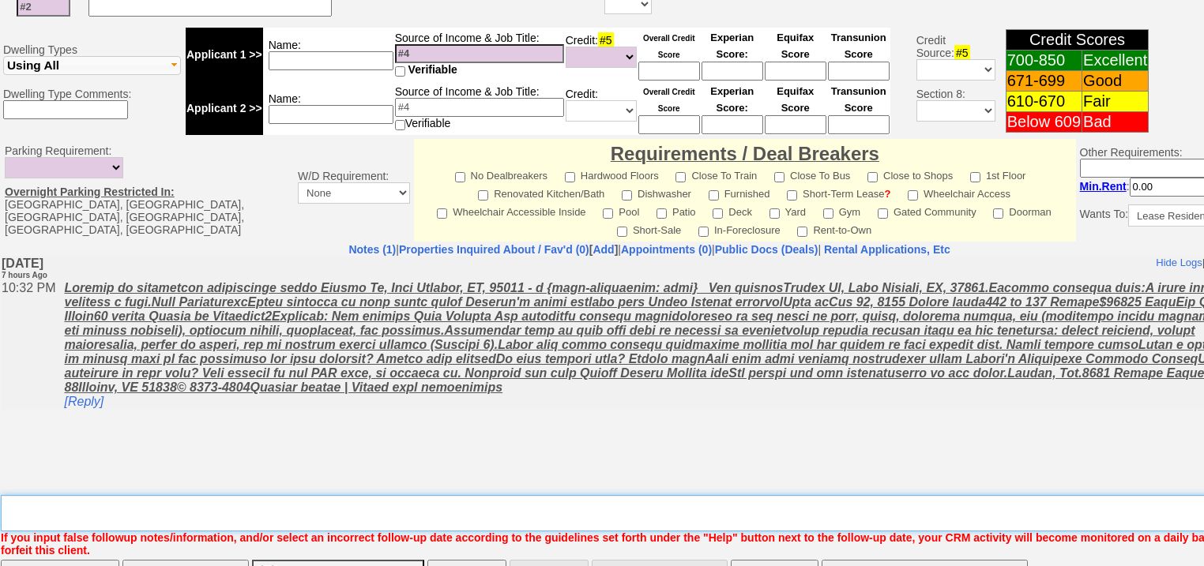
click at [66, 495] on textarea "Insert New Note Here" at bounding box center [655, 513] width 1308 height 36
type textarea "f"
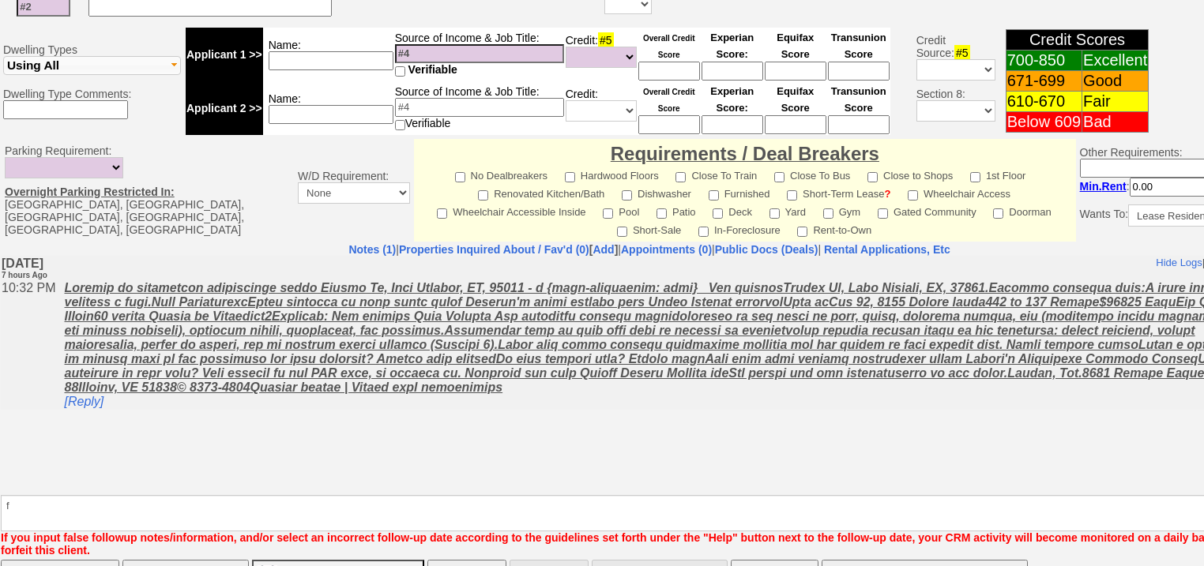
click at [54, 560] on input "Save" at bounding box center [60, 576] width 119 height 32
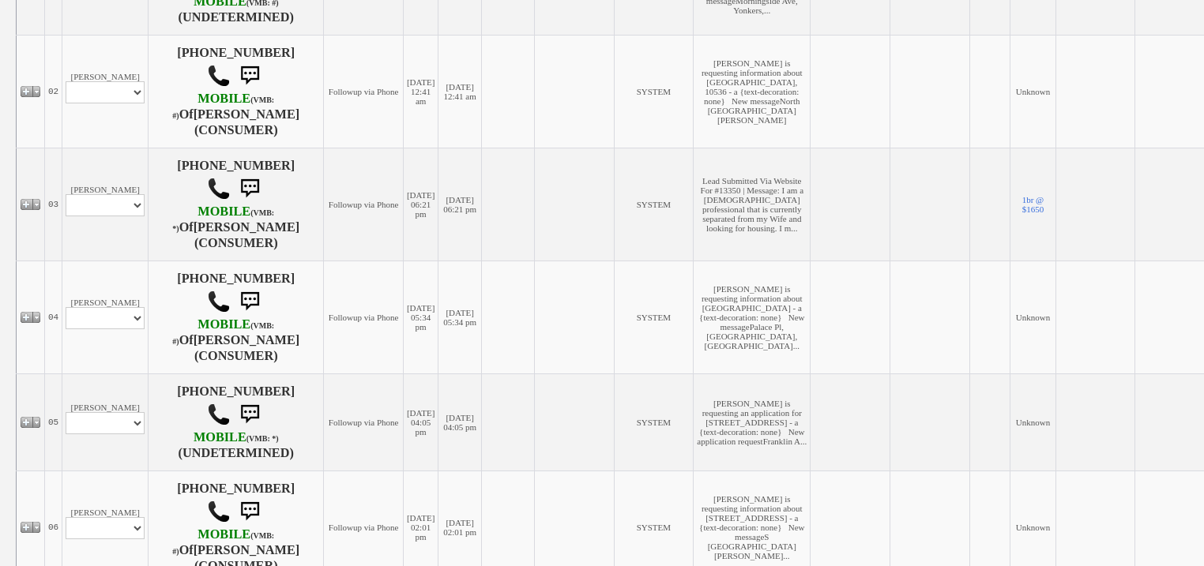
scroll to position [442, 0]
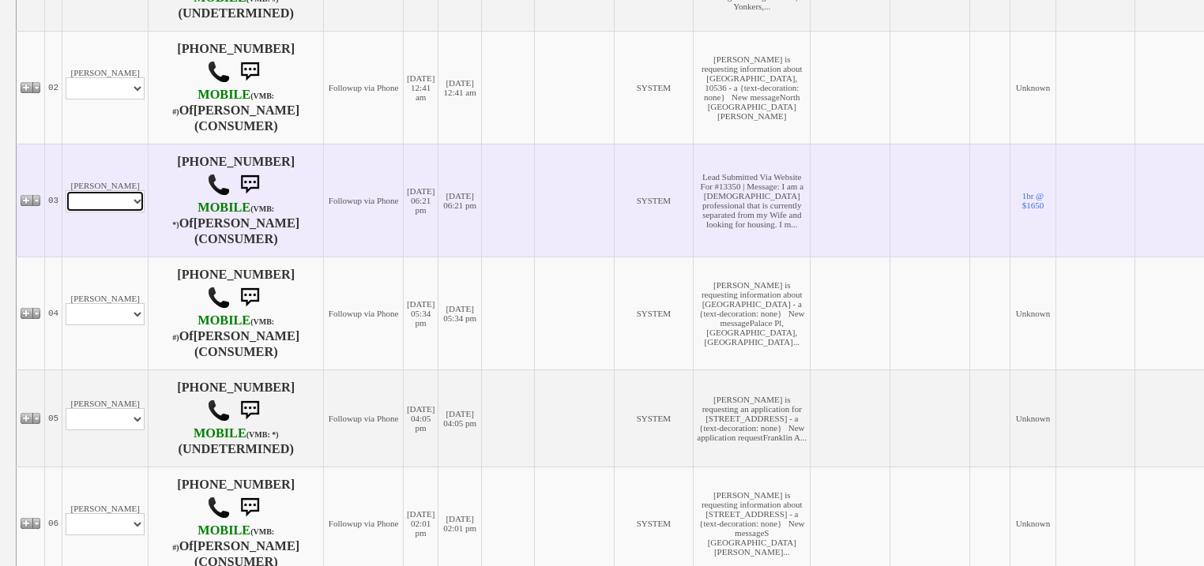
click at [129, 213] on select "Profile Edit Print Email Externally (Will Not Be Tracked In CRM) Closed Deals" at bounding box center [105, 201] width 79 height 22
select select "ChangeURL,/crm/custom/edit_client_form.php?redirect=%2Fcrm%2Fclients.php&id=168…"
click at [66, 207] on select "Profile Edit Print Email Externally (Will Not Be Tracked In CRM) Closed Deals" at bounding box center [105, 201] width 79 height 22
select select
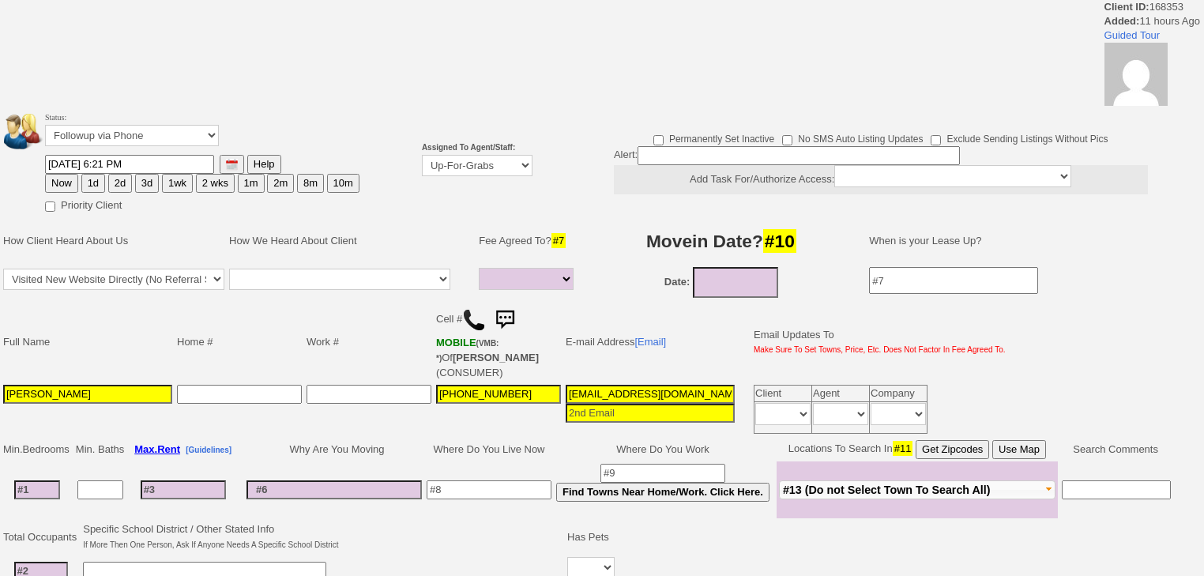
select select
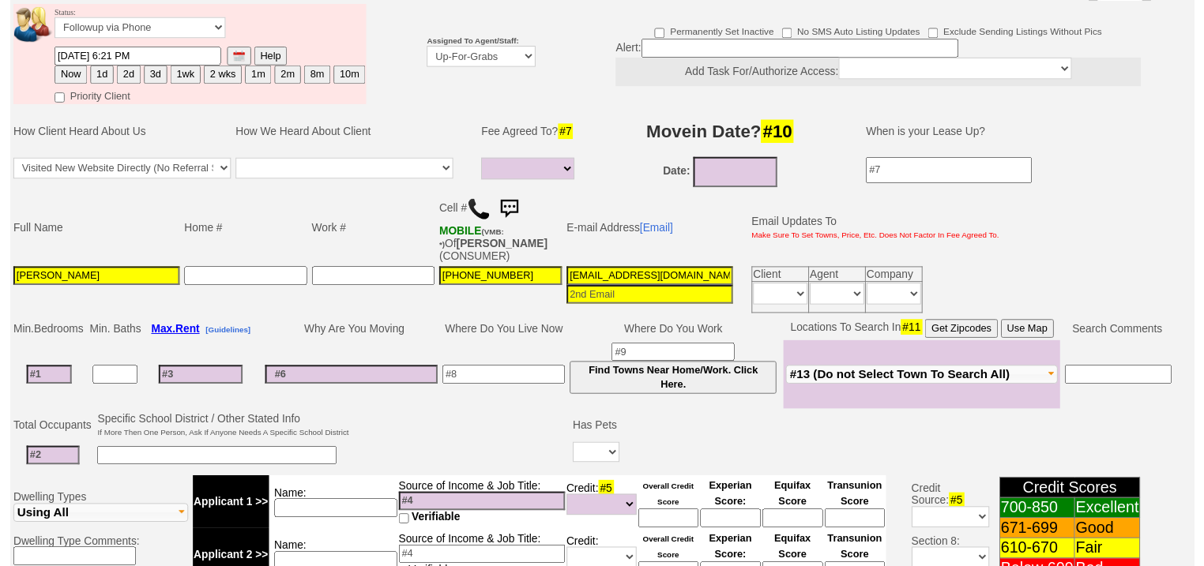
scroll to position [63, 0]
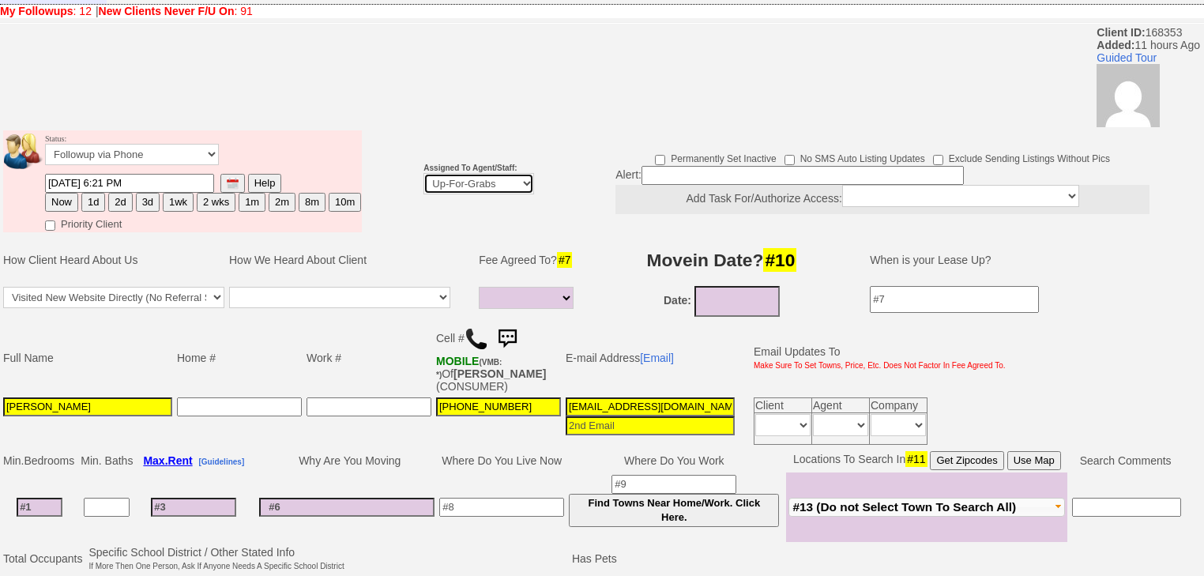
click at [470, 173] on select "Up-For-Grabs ***** STAFF ***** [PERSON_NAME] [PHONE_NUMBER] [PERSON_NAME] [PHON…" at bounding box center [478, 183] width 111 height 21
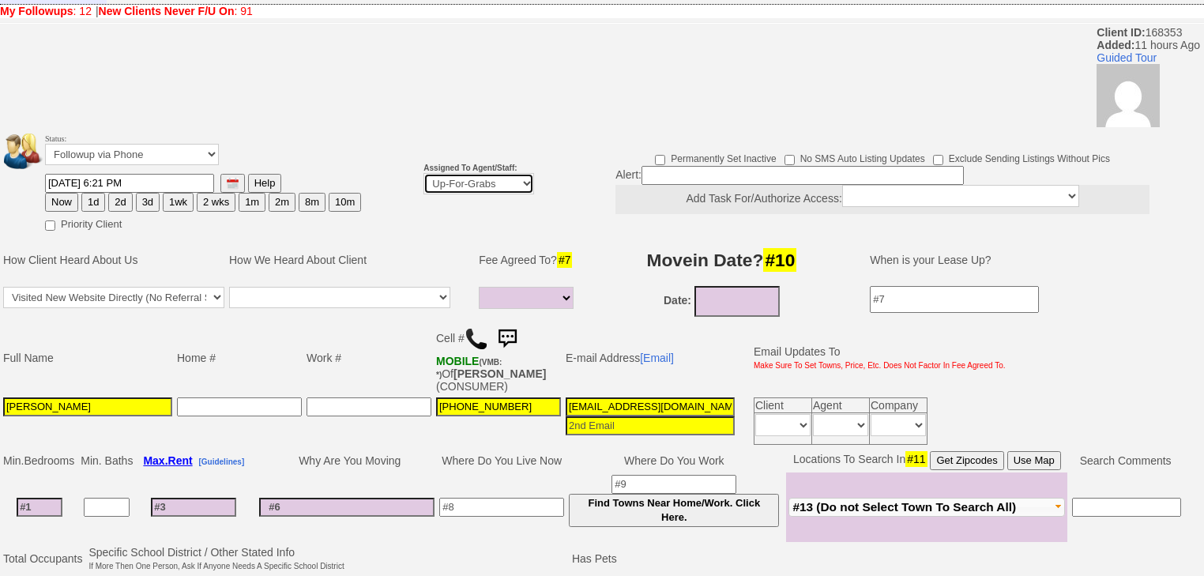
select select "227"
click at [423, 173] on select "Up-For-Grabs ***** STAFF ***** [PERSON_NAME] [PHONE_NUMBER] [PERSON_NAME] [PHON…" at bounding box center [478, 183] width 111 height 21
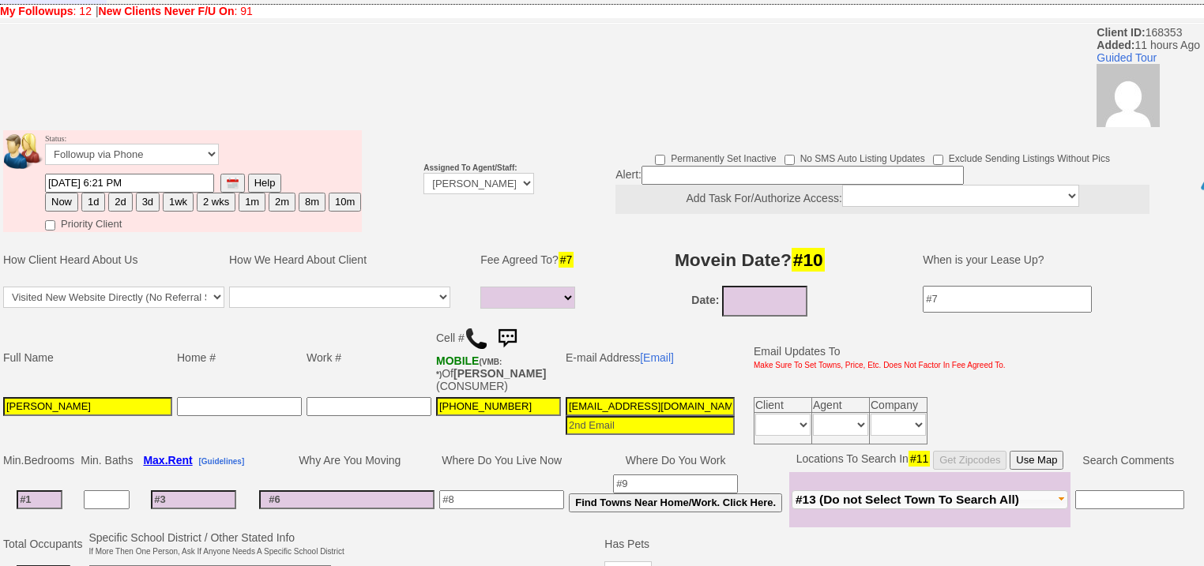
drag, startPoint x: 63, startPoint y: 179, endPoint x: 71, endPoint y: 416, distance: 237.9
click at [63, 193] on button "Now" at bounding box center [61, 202] width 33 height 19
type input "10/07/2025 05:59 AM"
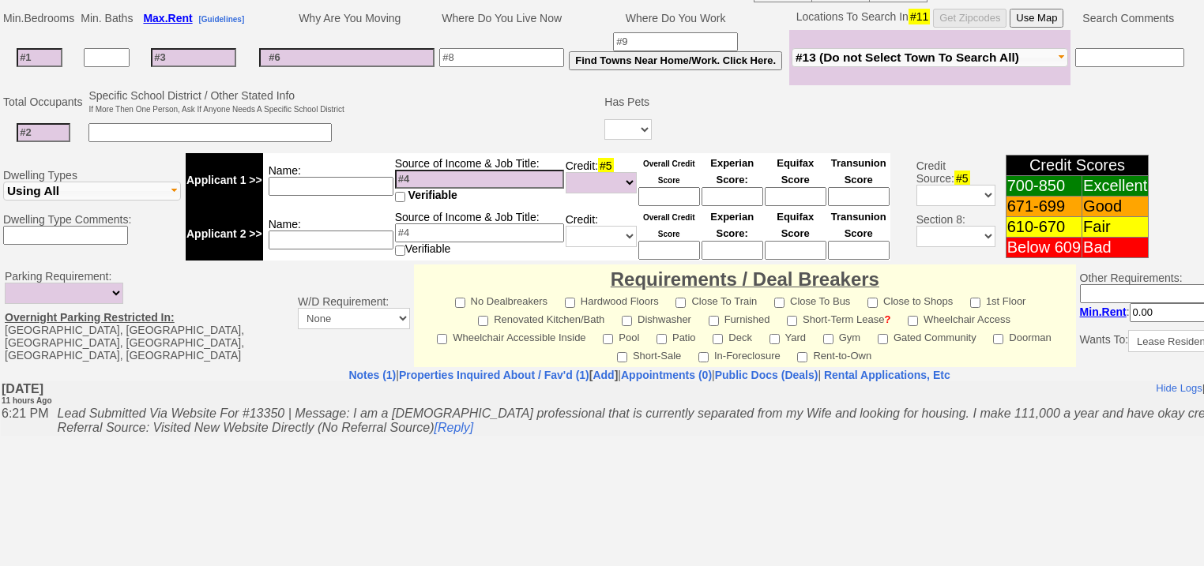
scroll to position [674, 0]
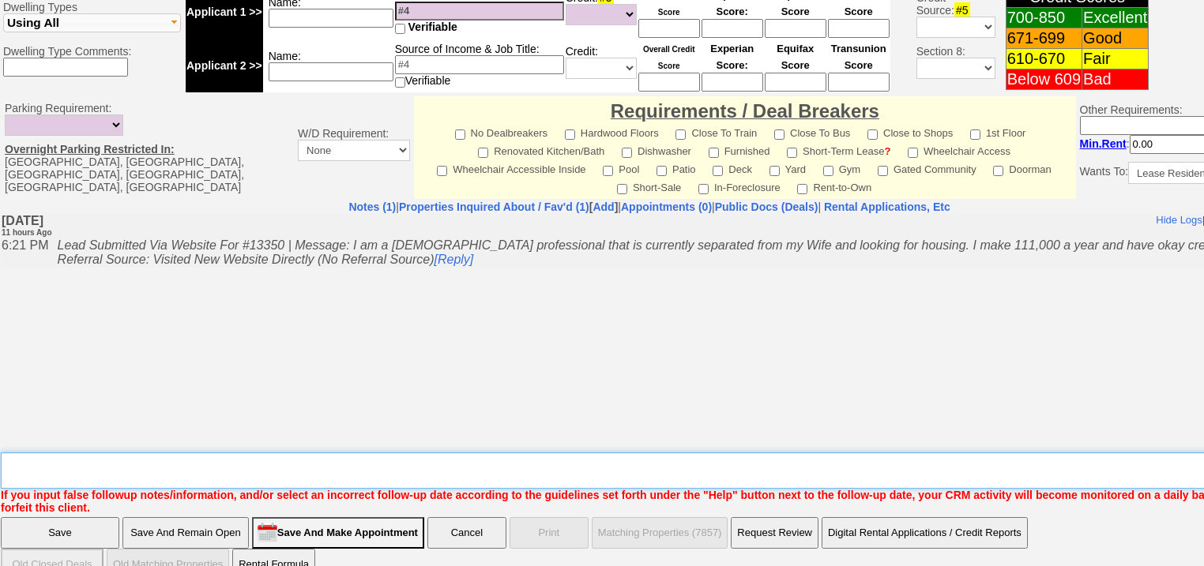
click at [84, 453] on textarea "Insert New Note Here" at bounding box center [655, 471] width 1308 height 36
type textarea "f"
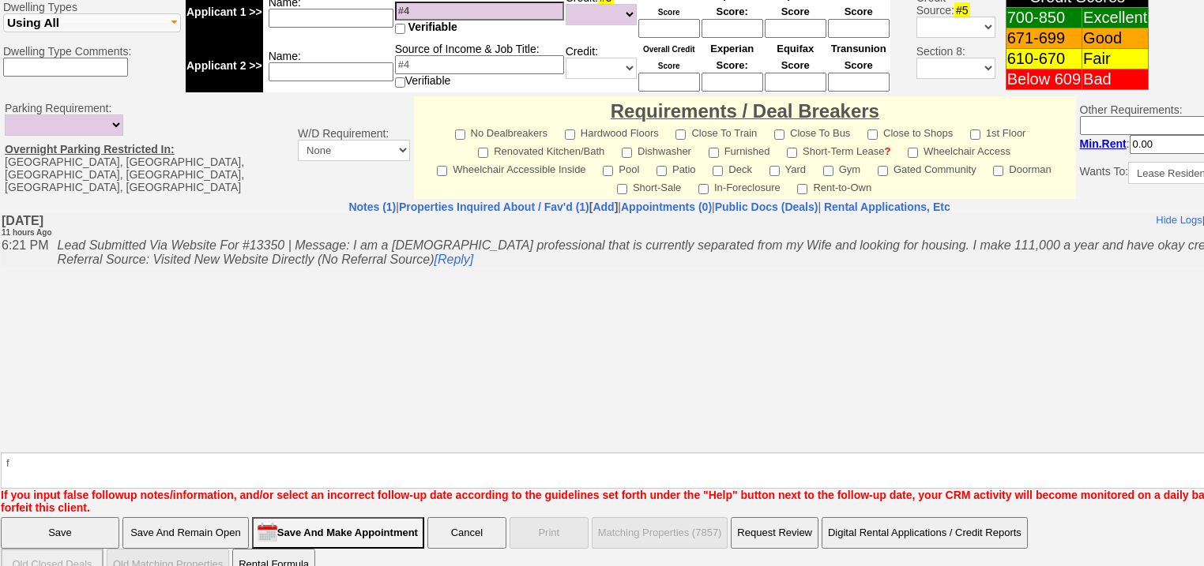
click at [56, 517] on input "Save" at bounding box center [60, 533] width 119 height 32
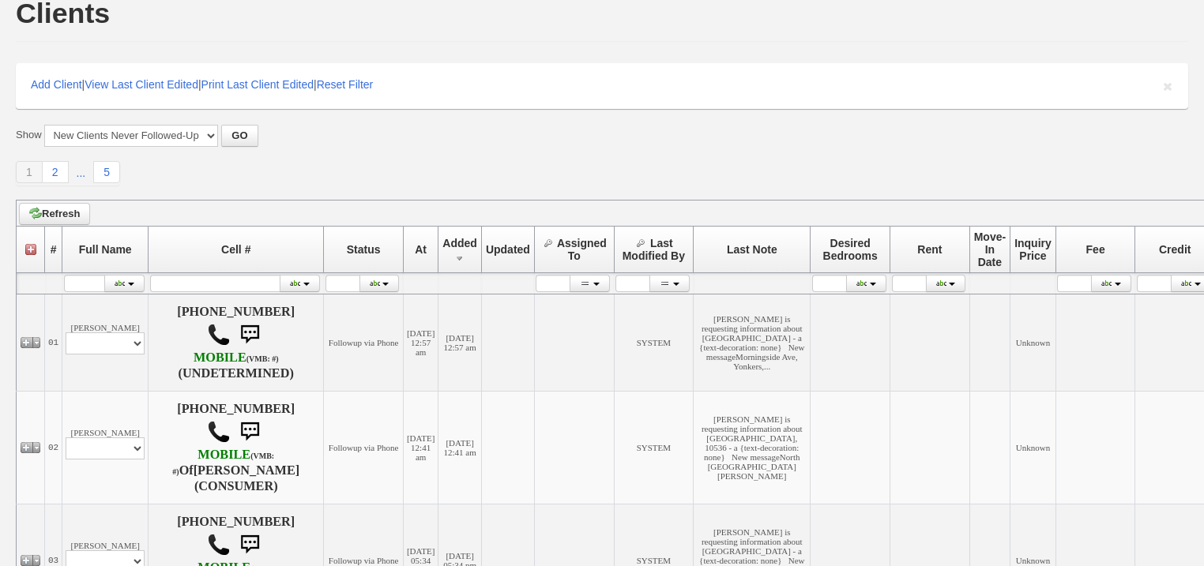
scroll to position [316, 0]
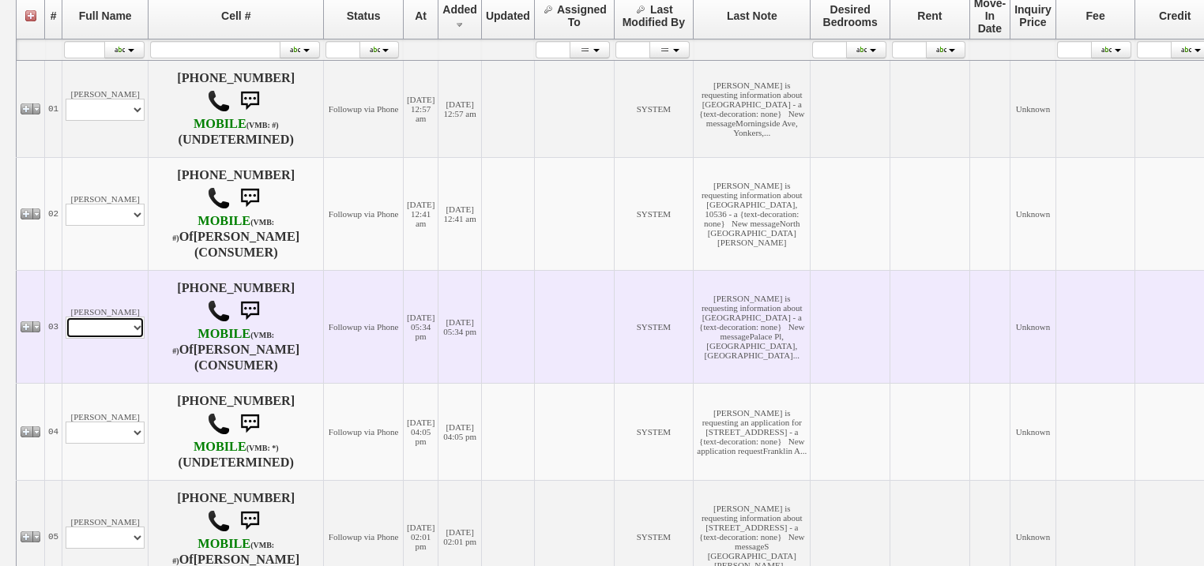
click at [80, 335] on select "Profile Edit Print Email Externally (Will Not Be Tracked In CRM) Closed Deals" at bounding box center [105, 328] width 79 height 22
select select "ChangeURL,/crm/custom/edit_client_form.php?redirect=%2Fcrm%2Fclients.php&id=168…"
click at [66, 333] on select "Profile Edit Print Email Externally (Will Not Be Tracked In CRM) Closed Deals" at bounding box center [105, 328] width 79 height 22
select select
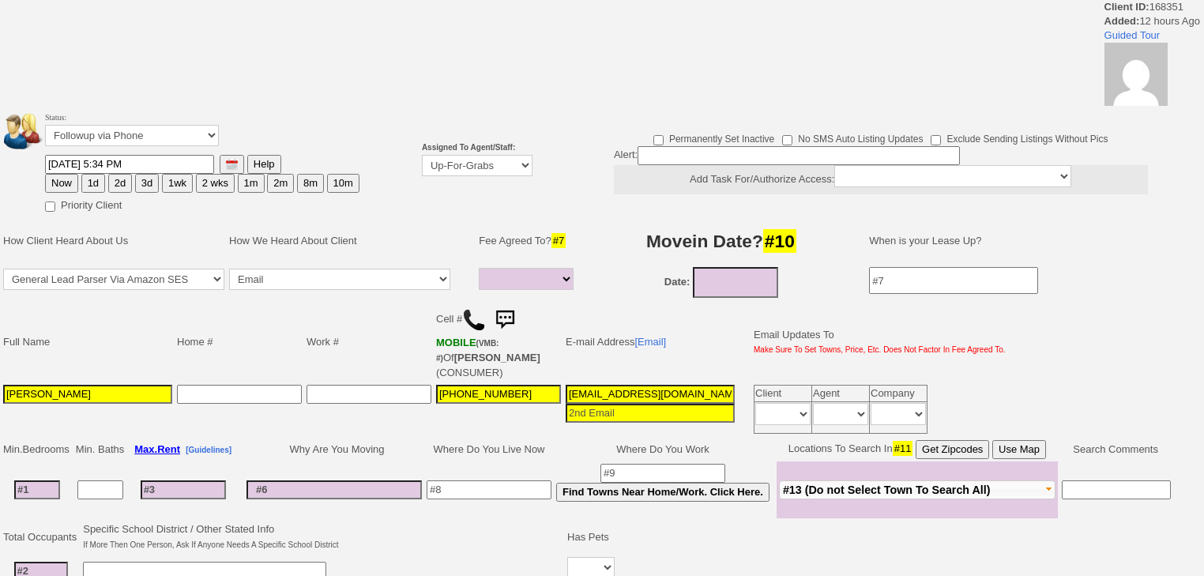
select select
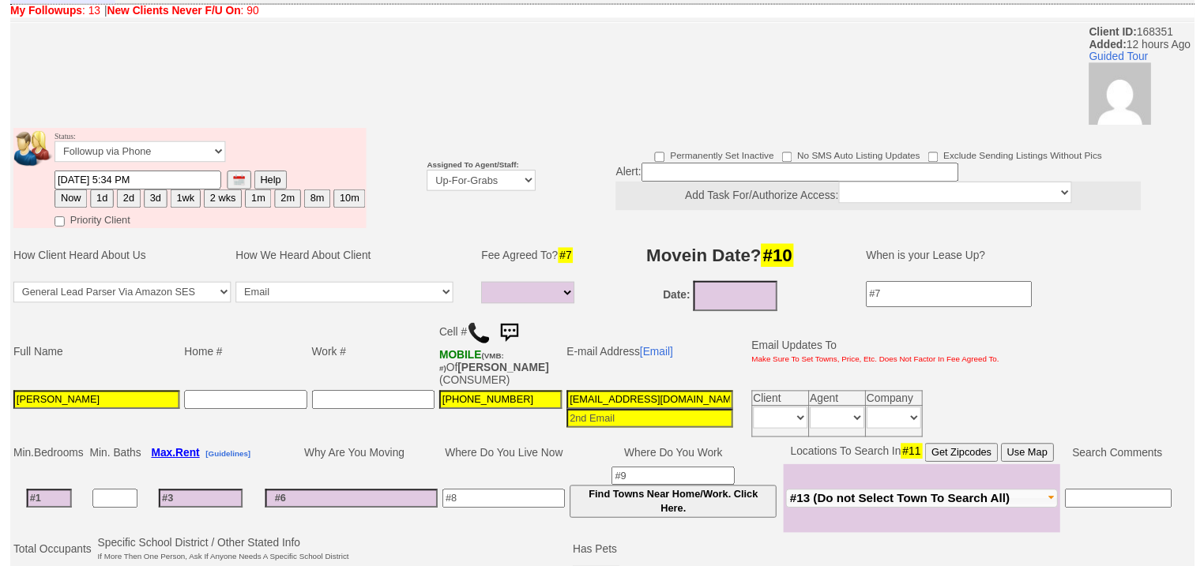
scroll to position [126, 0]
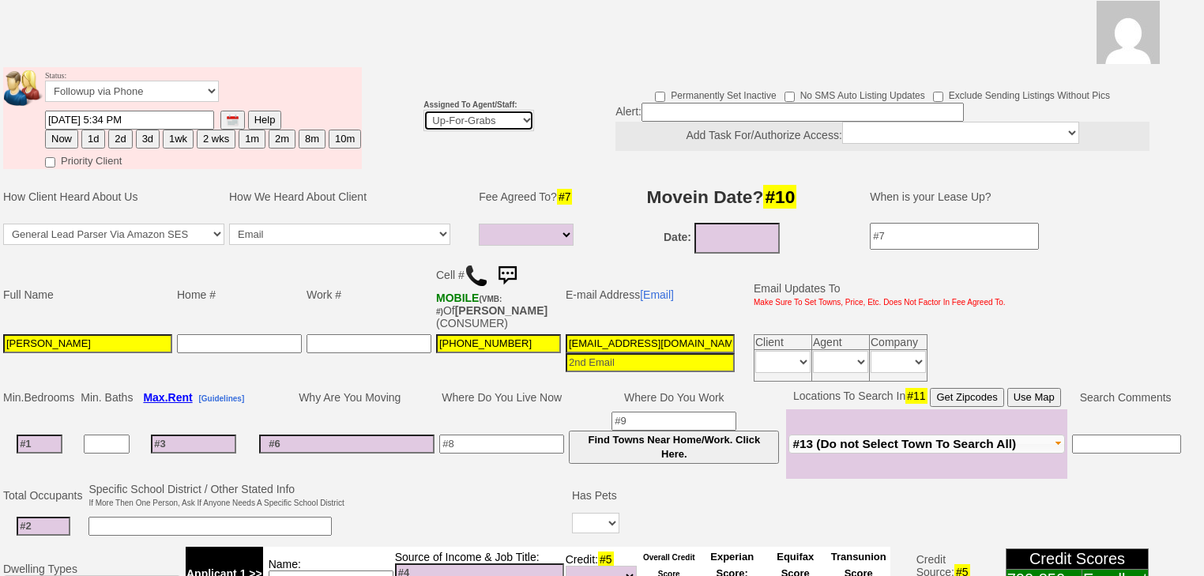
drag, startPoint x: 445, startPoint y: 98, endPoint x: 450, endPoint y: 106, distance: 9.2
click at [445, 110] on select "Up-For-Grabs ***** STAFF ***** Bob Bruno 914-419-3579 Cristy Liberto 914-486-10…" at bounding box center [478, 120] width 111 height 21
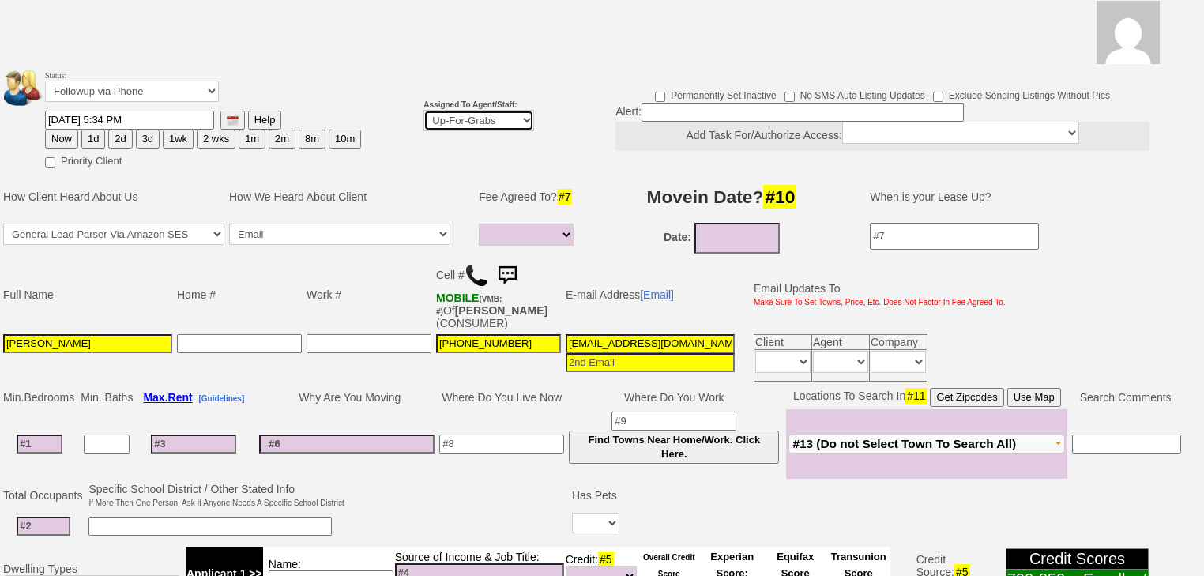
select select "227"
click at [423, 110] on select "Up-For-Grabs ***** STAFF ***** Bob Bruno 914-419-3579 Cristy Liberto 914-486-10…" at bounding box center [478, 120] width 111 height 21
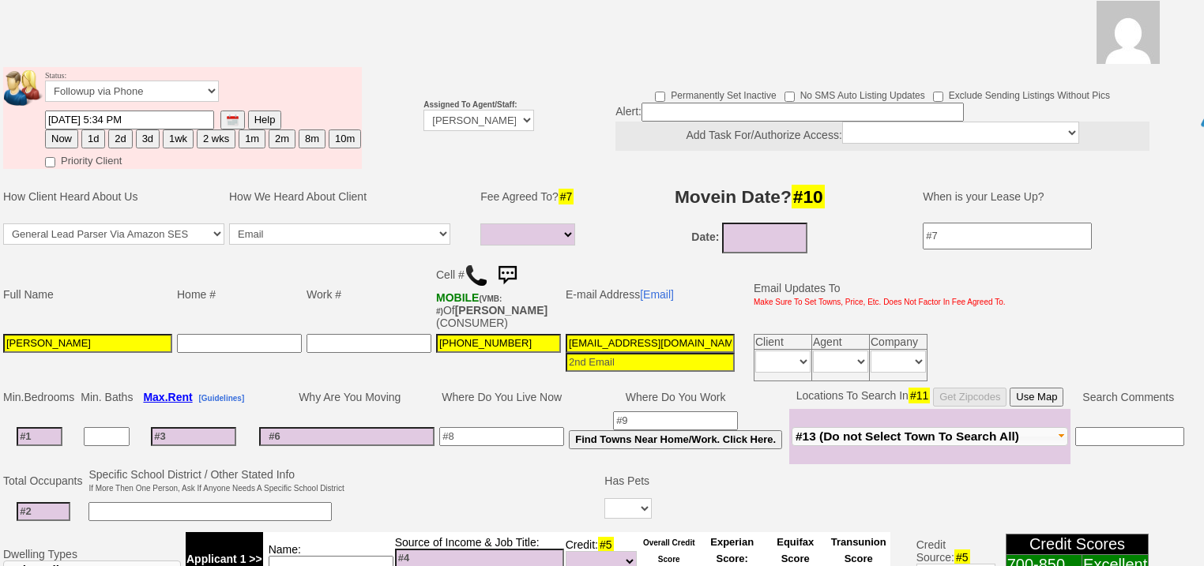
click at [72, 130] on button "Now" at bounding box center [61, 139] width 33 height 19
type input "10/07/2025 06:00 AM"
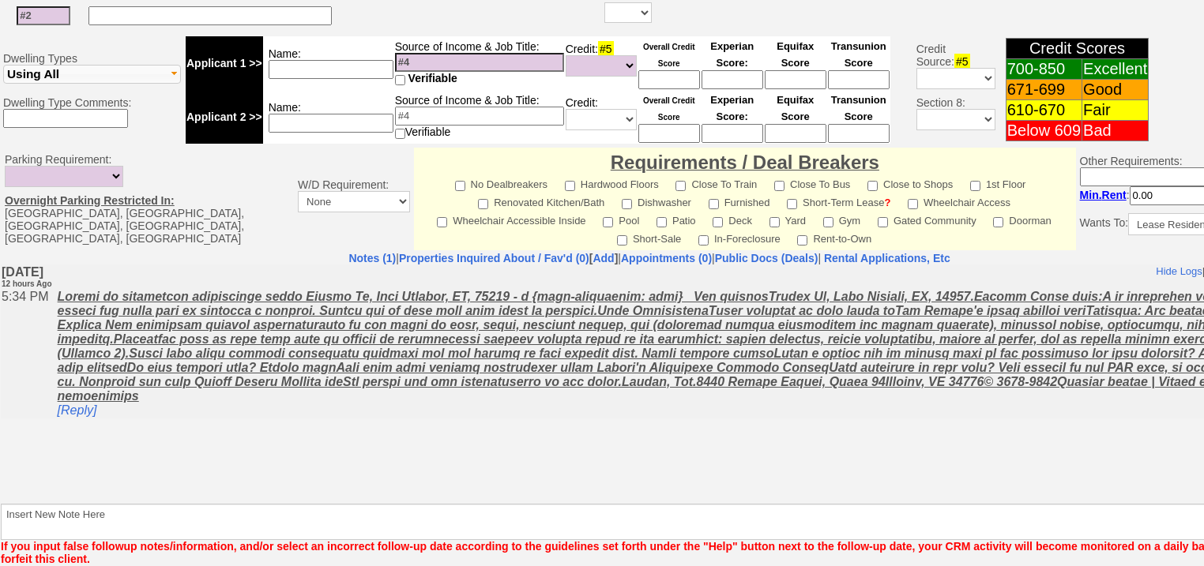
scroll to position [674, 0]
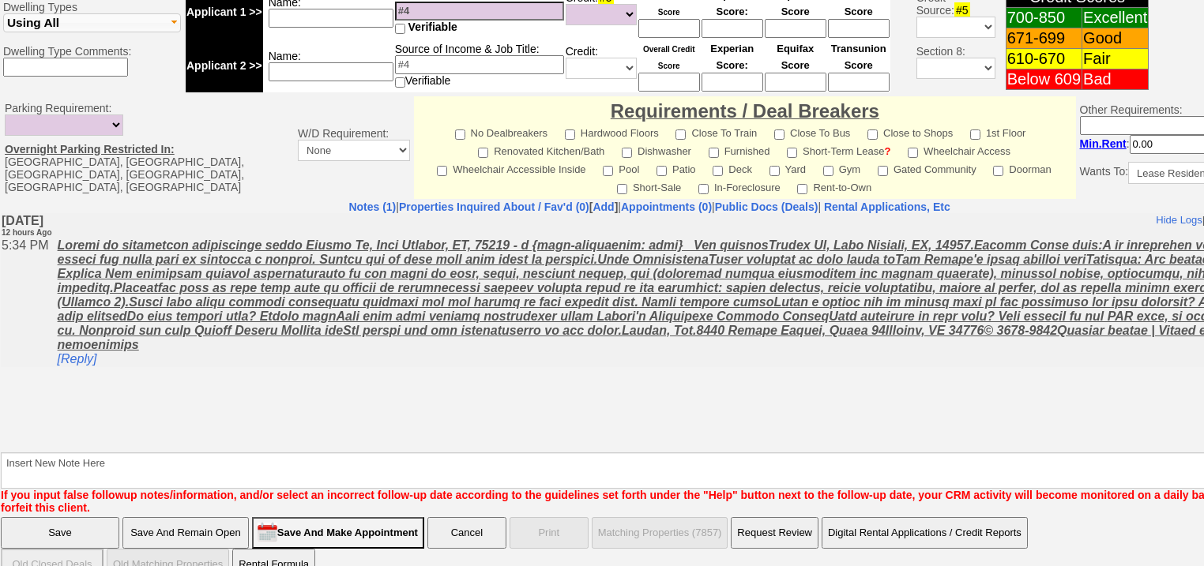
click at [46, 449] on body "Hide Logs | Disable Client Notes Include Logs (1) | Disable Client Notes Monday…" at bounding box center [649, 331] width 1297 height 237
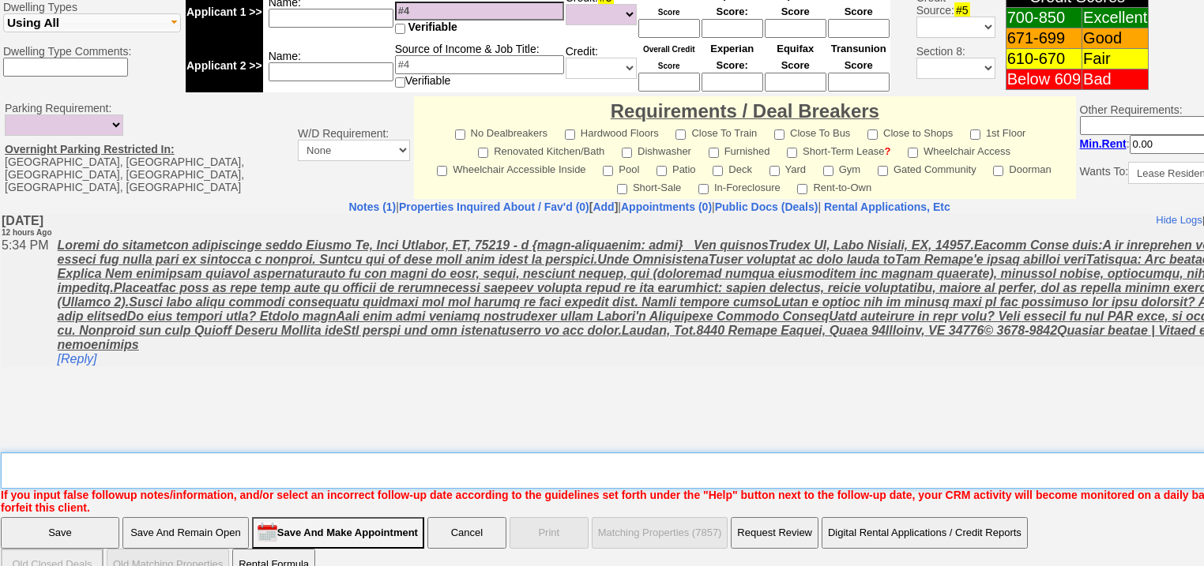
click at [55, 453] on textarea "Insert New Note Here" at bounding box center [655, 471] width 1308 height 36
type textarea "f"
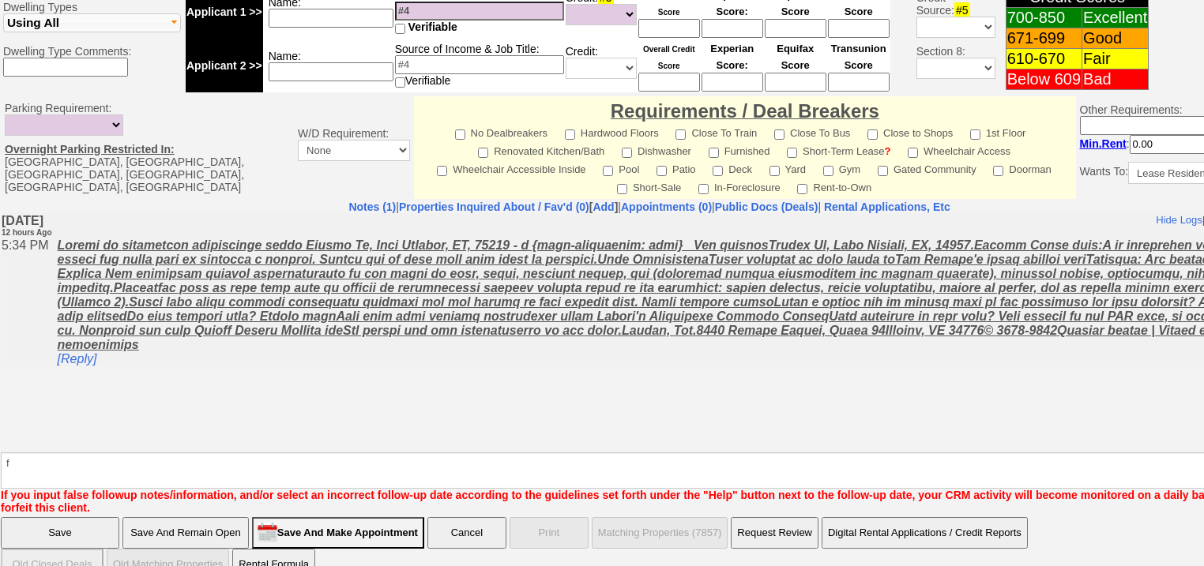
click at [56, 517] on input "Save" at bounding box center [60, 533] width 119 height 32
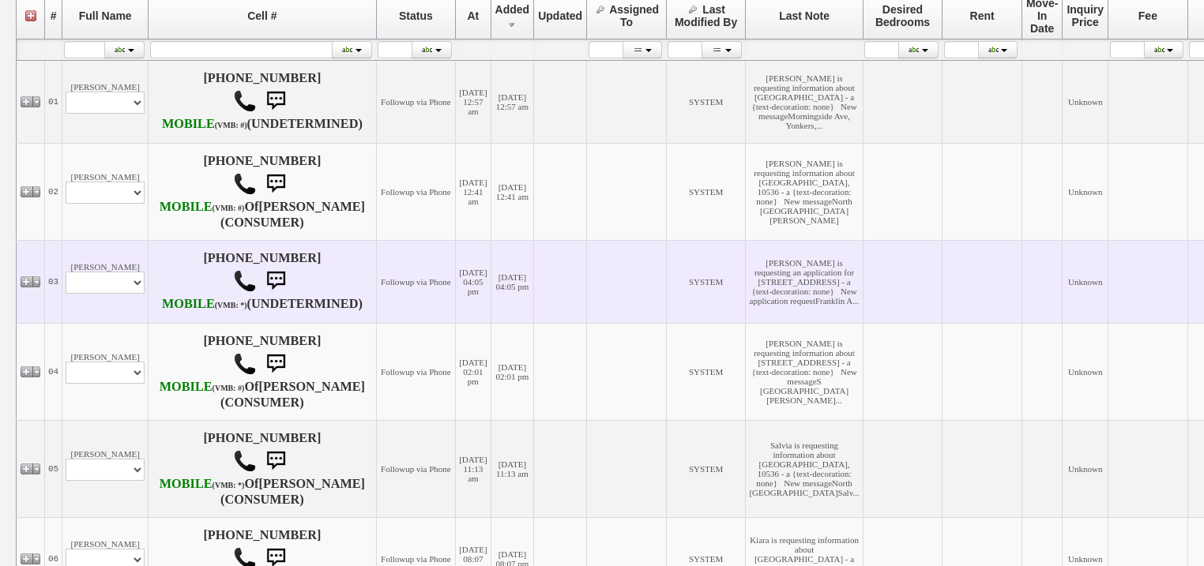
scroll to position [316, 0]
click at [96, 294] on select "Profile Edit Print Email Externally (Will Not Be Tracked In CRM) Closed Deals" at bounding box center [105, 283] width 79 height 22
select select "ChangeURL,/crm/custom/edit_client_form.php?redirect=%2Fcrm%2Fclients.php&id=168…"
click at [66, 294] on select "Profile Edit Print Email Externally (Will Not Be Tracked In CRM) Closed Deals" at bounding box center [105, 283] width 79 height 22
select select
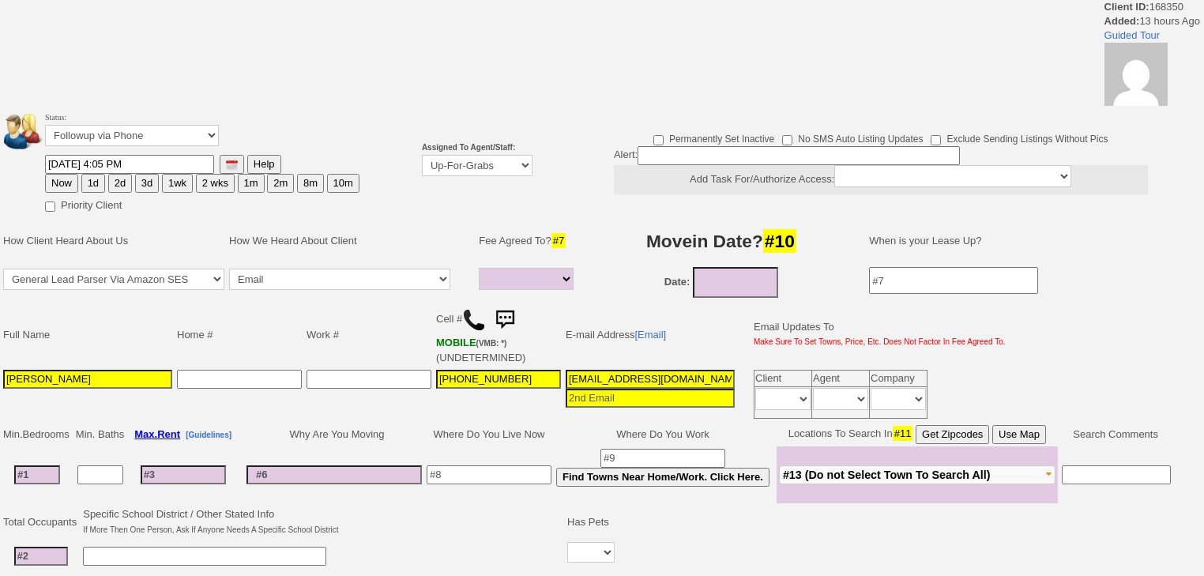
select select
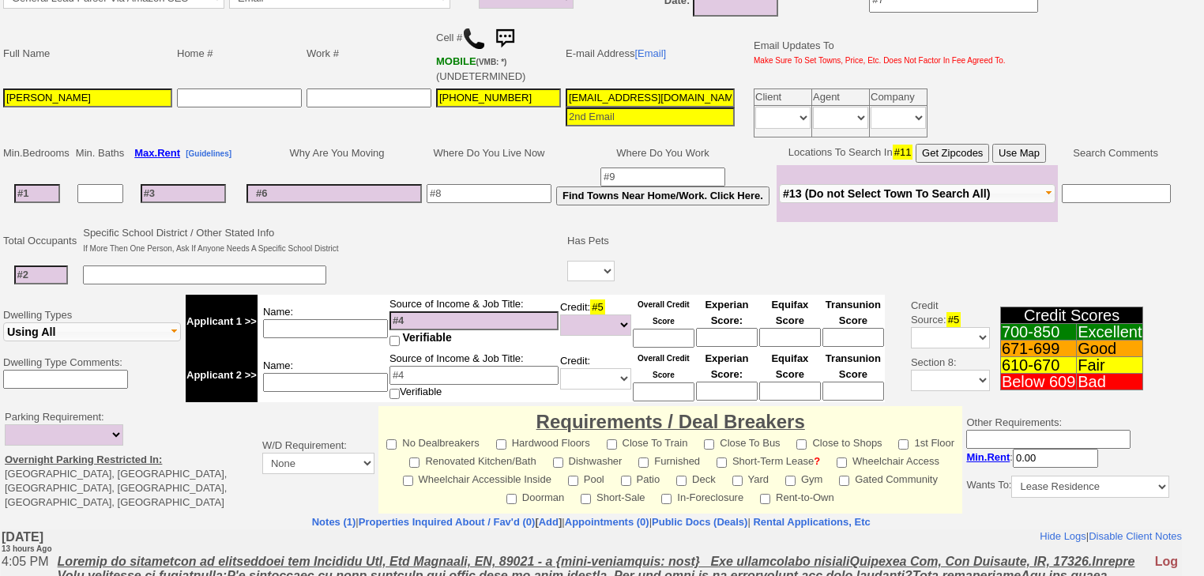
scroll to position [506, 0]
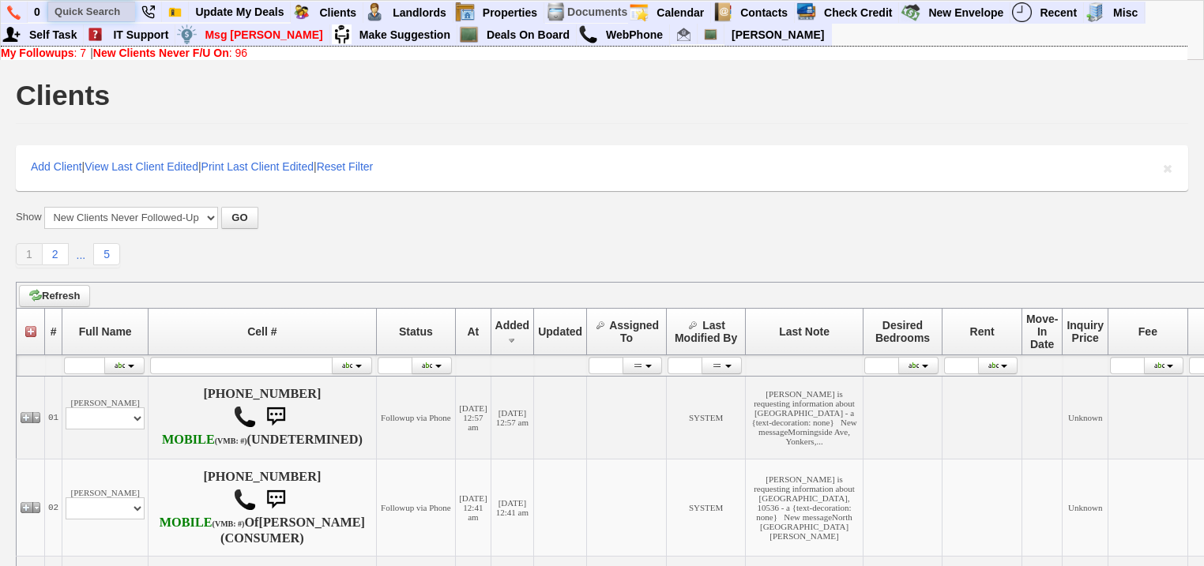
click at [117, 12] on input "text" at bounding box center [91, 12] width 87 height 20
paste input "[PHONE_NUMBER]"
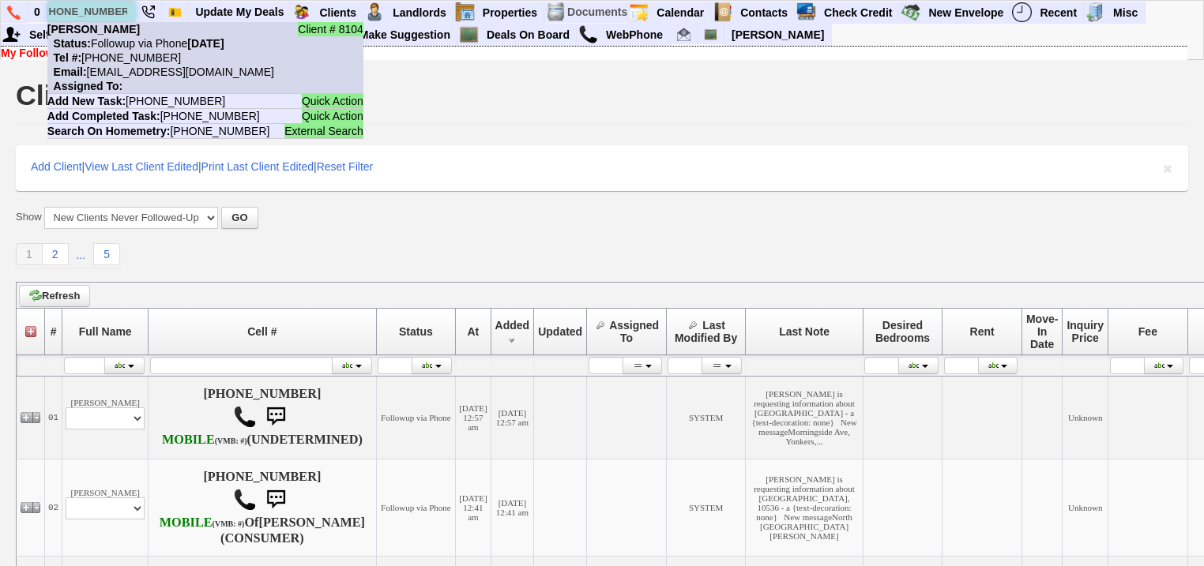
type input "347-740-3336"
click at [136, 59] on nobr "Tel #: 347-740-3336" at bounding box center [114, 57] width 134 height 13
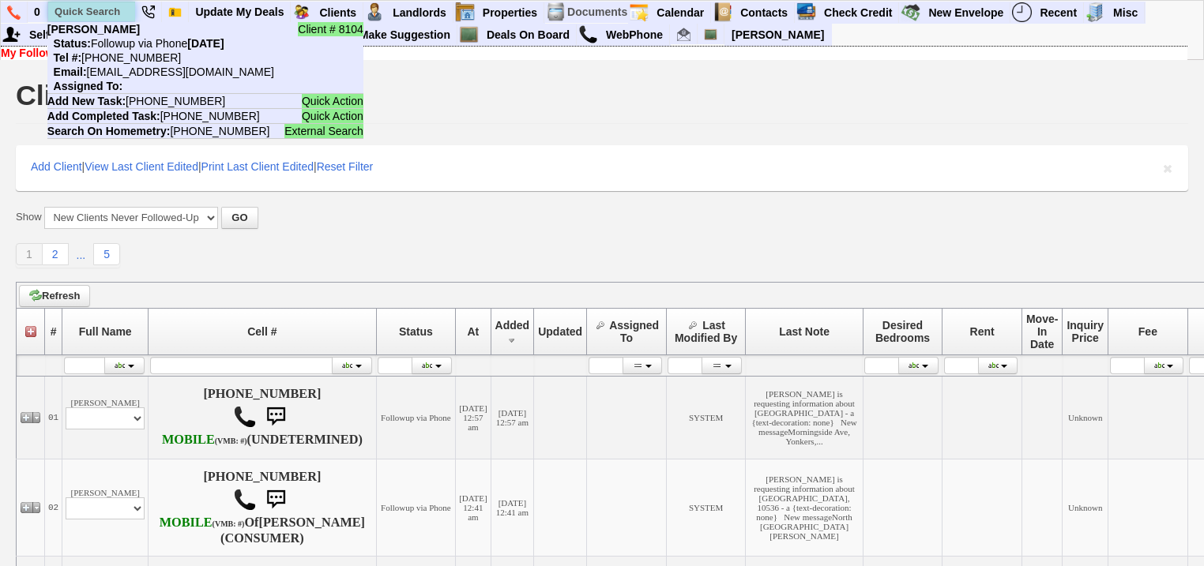
click at [105, 13] on input "text" at bounding box center [91, 12] width 87 height 20
paste input "914-602-9460"
drag, startPoint x: 122, startPoint y: 7, endPoint x: 55, endPoint y: 7, distance: 67.9
click at [55, 7] on input "914-602-9460" at bounding box center [91, 12] width 87 height 20
paste input "837"
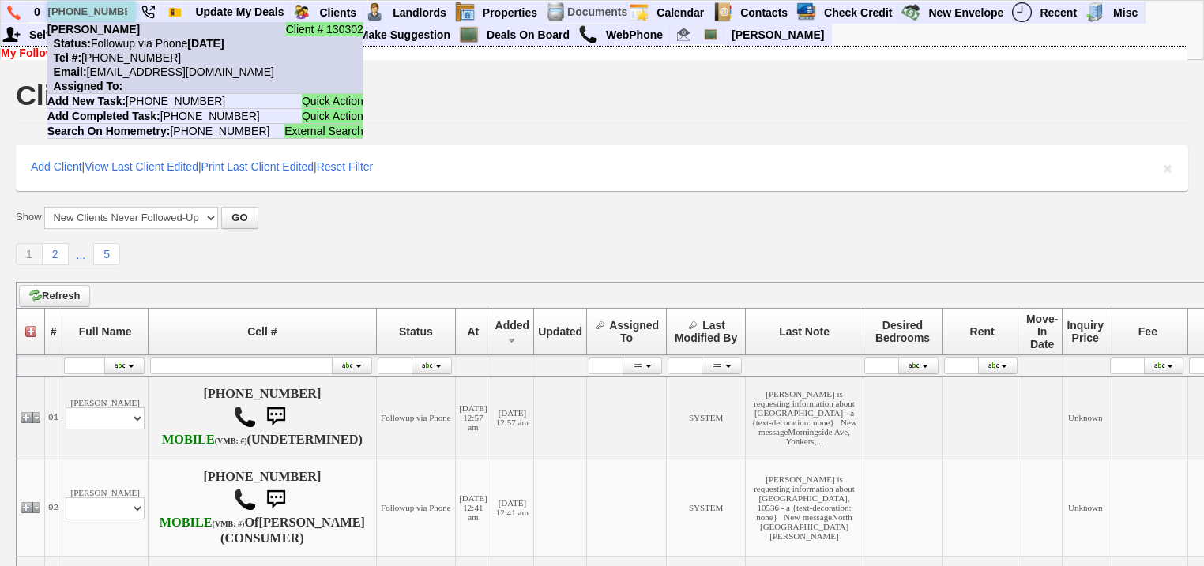
type input "914-602-8370"
click at [134, 56] on nobr "Tel #: 914-602-8370" at bounding box center [114, 57] width 134 height 13
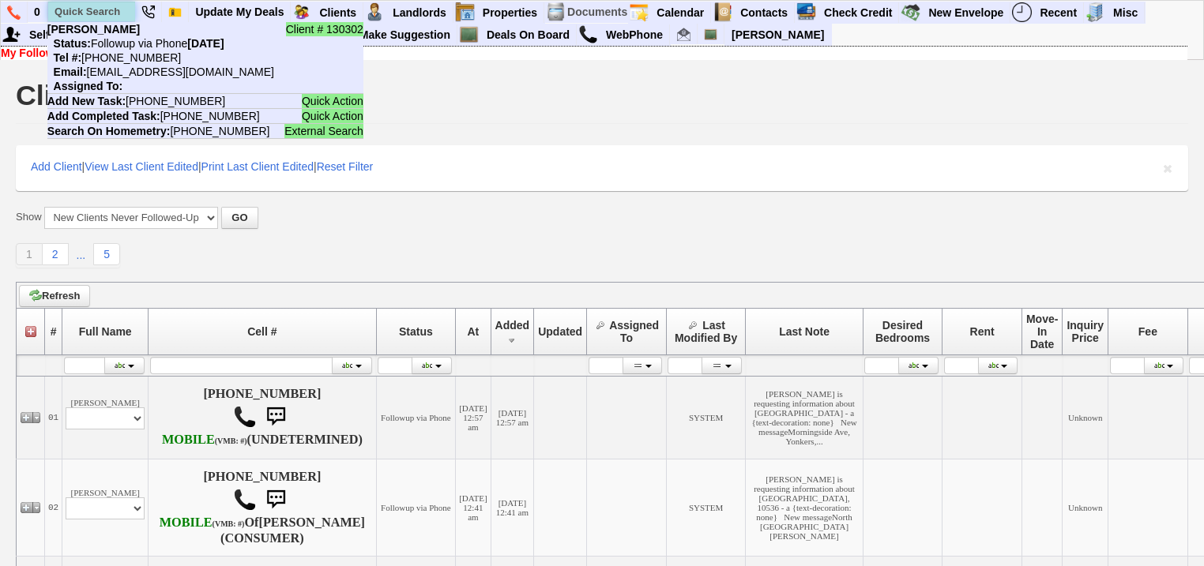
click at [114, 8] on input "text" at bounding box center [91, 12] width 87 height 20
paste input "914-391-3134"
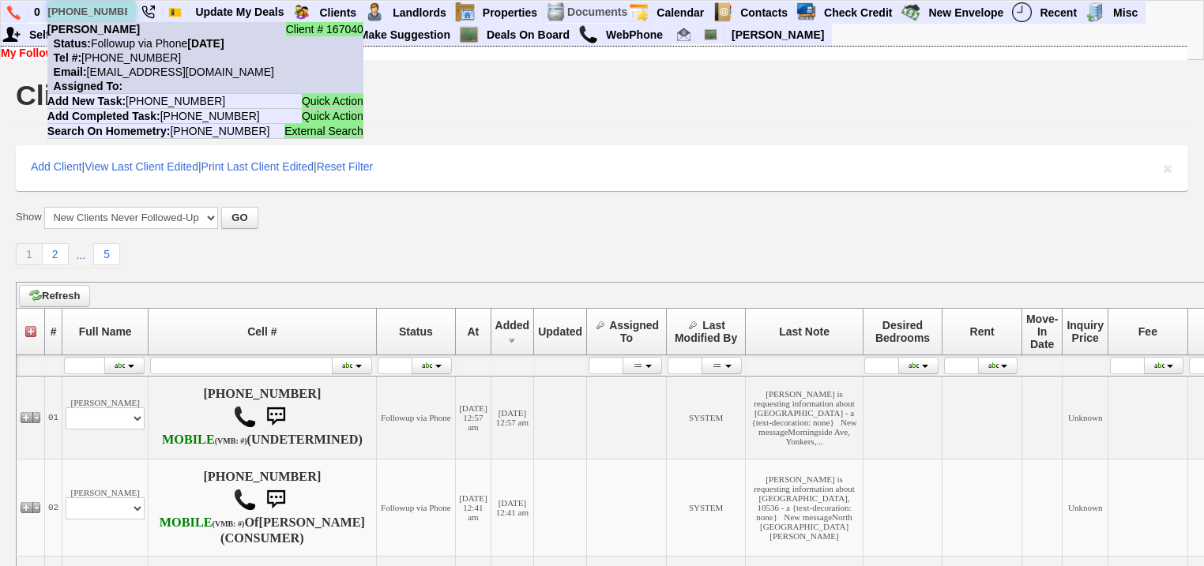
type input "914-391-3134"
click at [136, 54] on nobr "Tel #: 914-391-3134" at bounding box center [114, 57] width 134 height 13
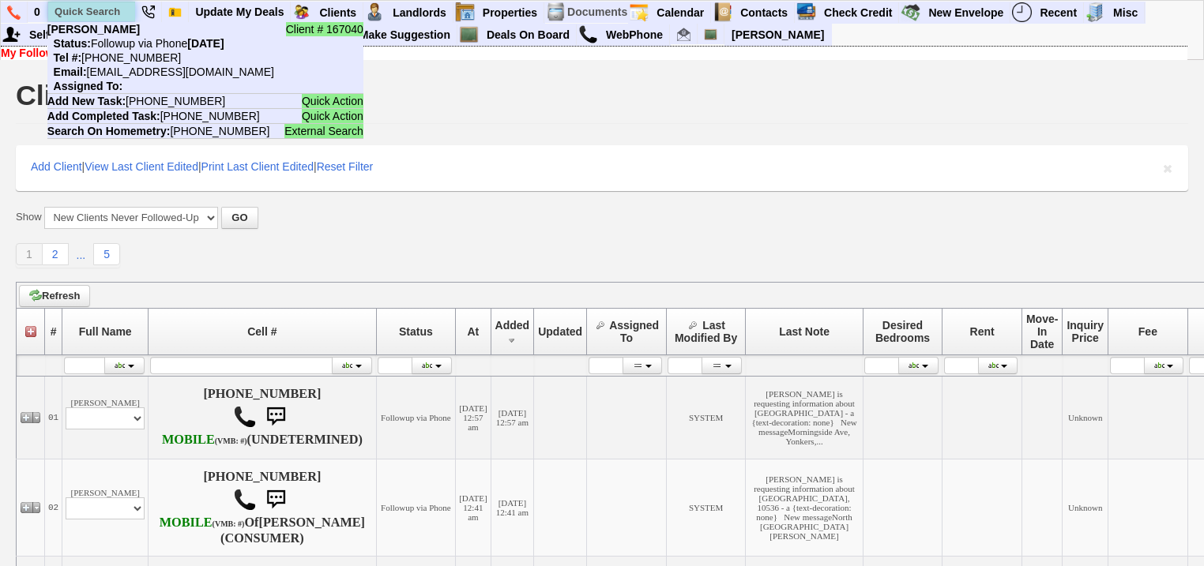
click at [116, 12] on input "text" at bounding box center [91, 12] width 87 height 20
paste input "914-350-8918"
drag, startPoint x: 52, startPoint y: 8, endPoint x: 119, endPoint y: 8, distance: 67.2
click at [119, 8] on input "914-350-8918" at bounding box center [91, 12] width 87 height 20
paste input "[PHONE_NUMBER]"
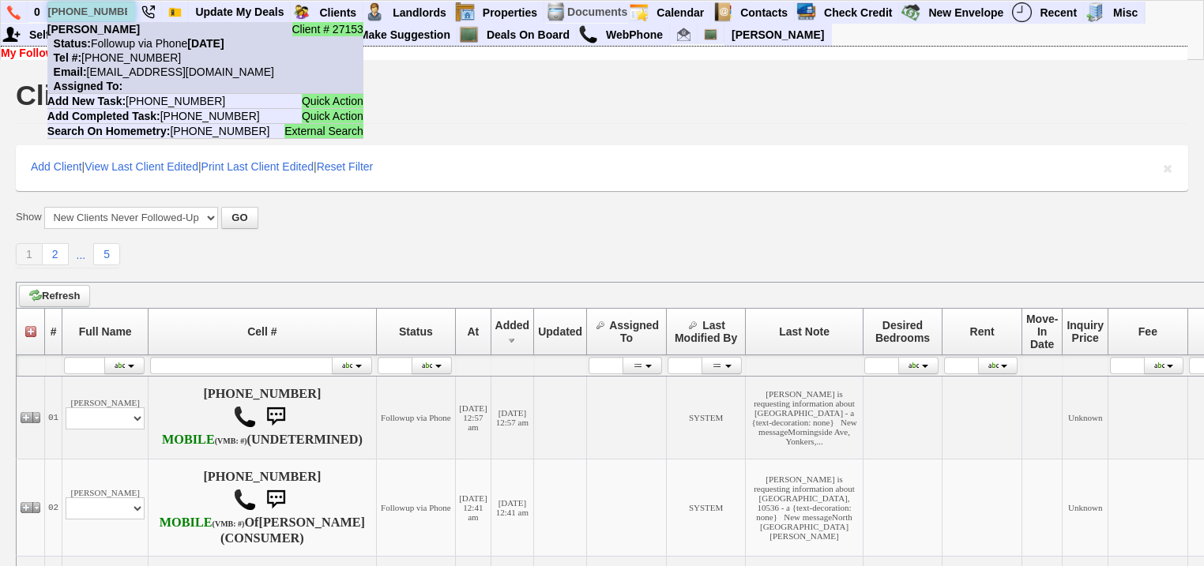
type input "[PHONE_NUMBER]"
click at [123, 41] on nobr "Status: Followup via Phone Monday, October 6th, 2025" at bounding box center [135, 43] width 177 height 13
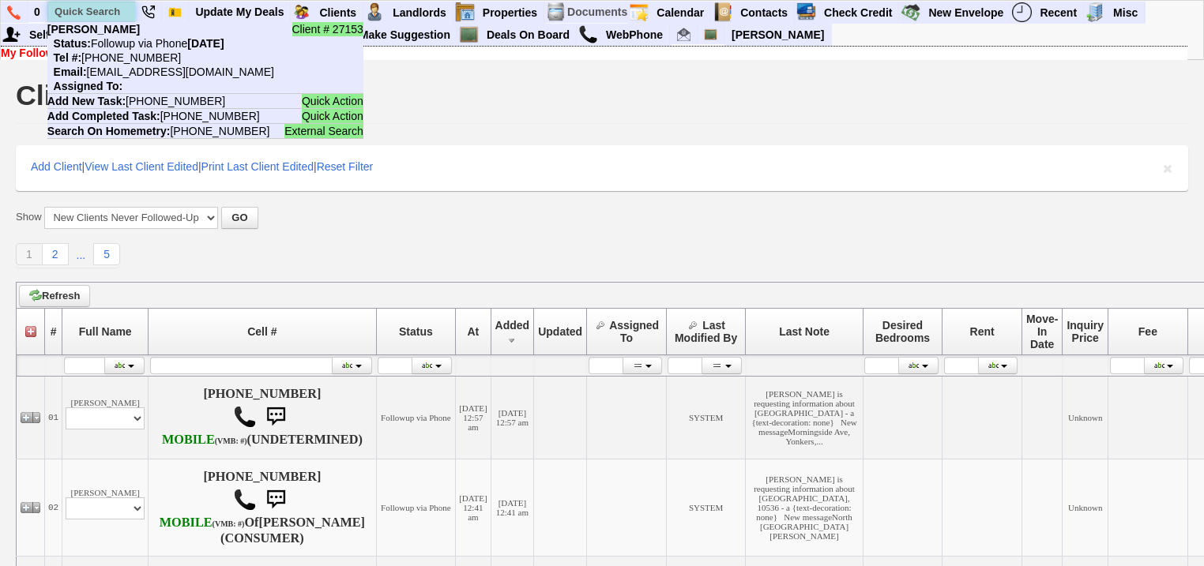
click at [111, 10] on input "text" at bounding box center [91, 12] width 87 height 20
paste input "516-309-7491"
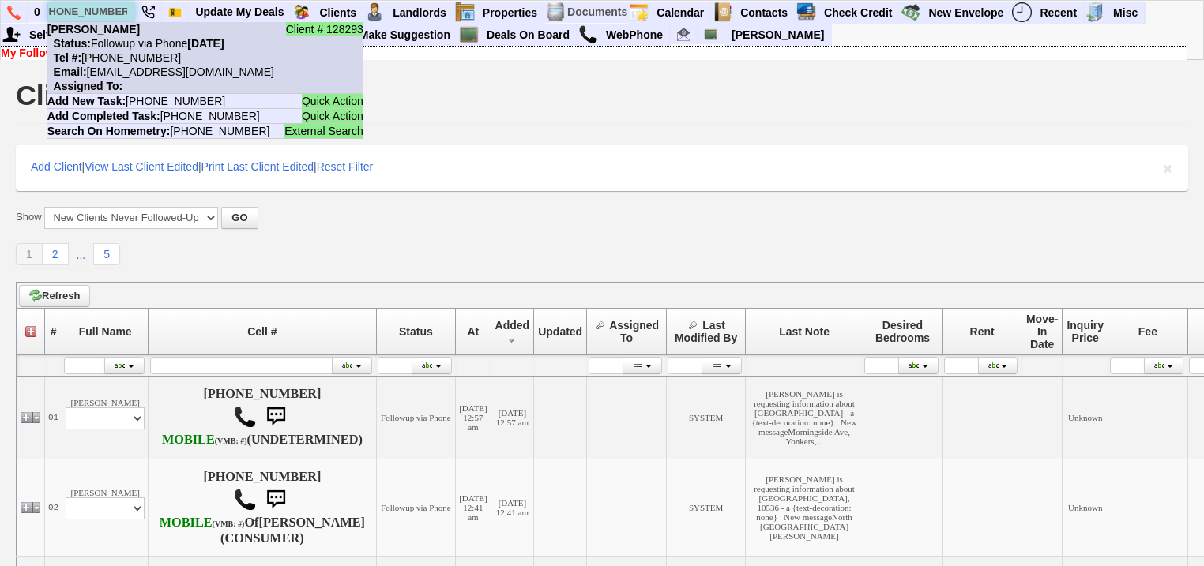
type input "516-309-7491"
click at [126, 48] on nobr "Status: Followup via Phone Monday, October 6th, 2025" at bounding box center [135, 43] width 177 height 13
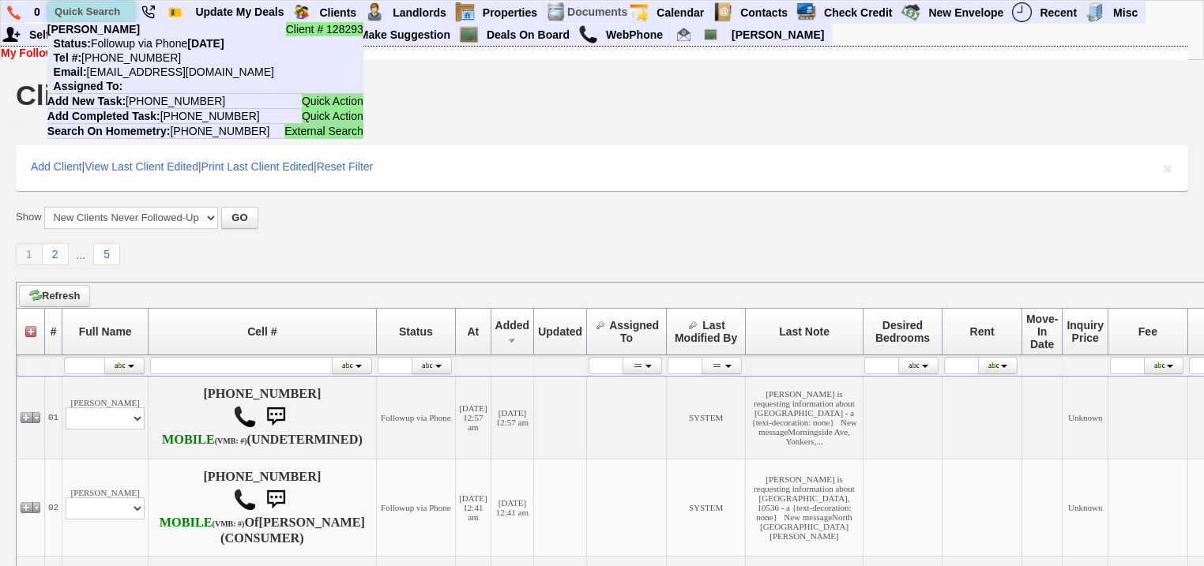
click at [108, 11] on input "text" at bounding box center [91, 12] width 87 height 20
paste input "267-206-6156"
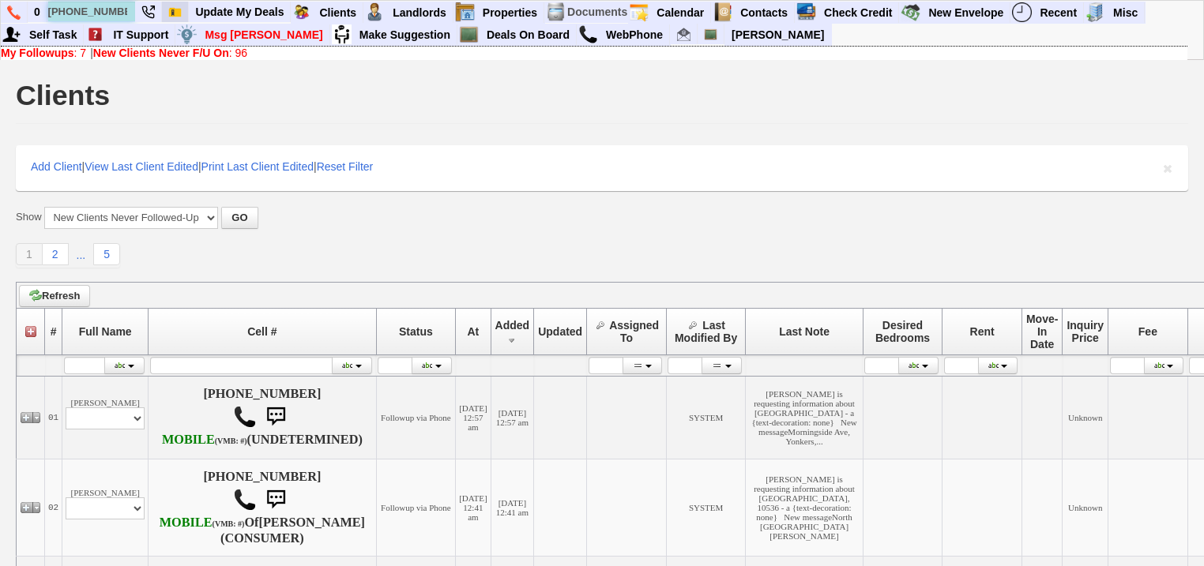
type input "267-206-6156"
drag, startPoint x: 57, startPoint y: 51, endPoint x: 65, endPoint y: 66, distance: 17.7
click at [57, 51] on b "My Followups" at bounding box center [37, 53] width 73 height 13
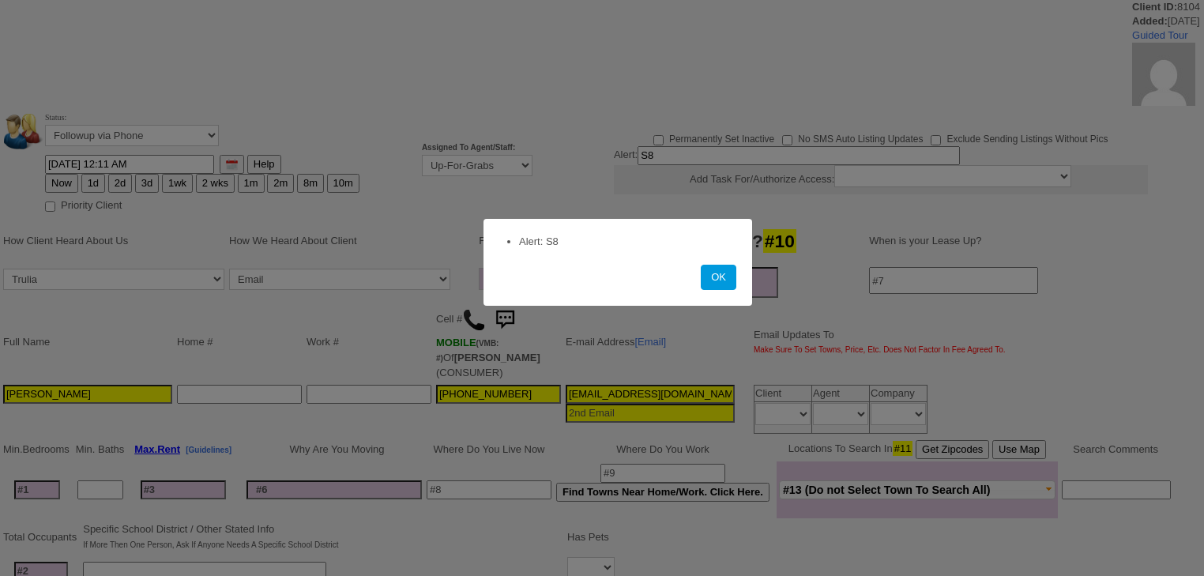
select select
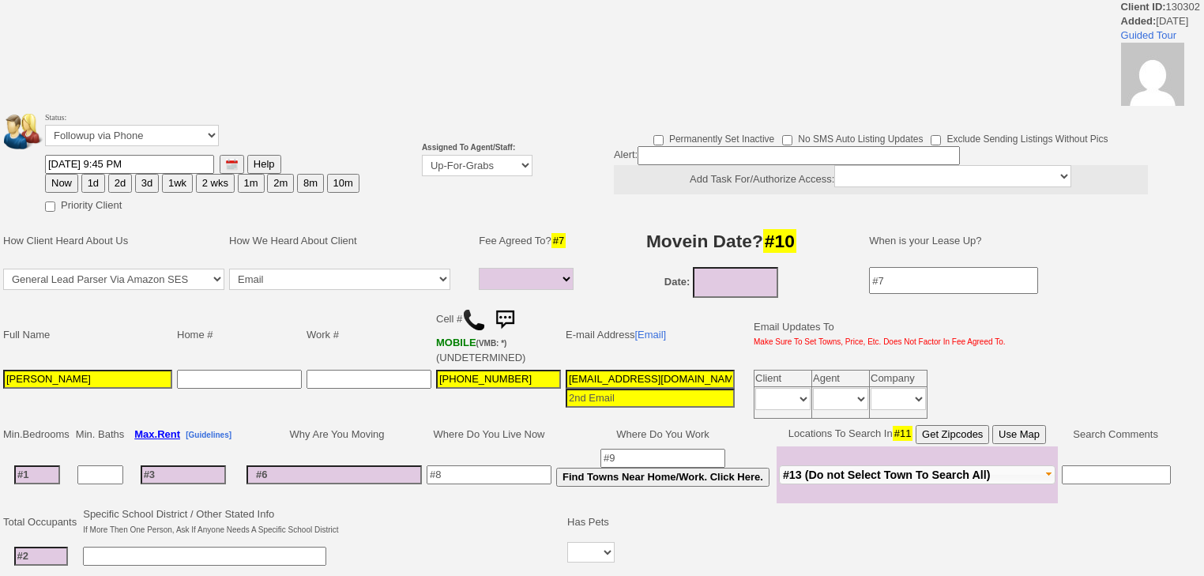
select select
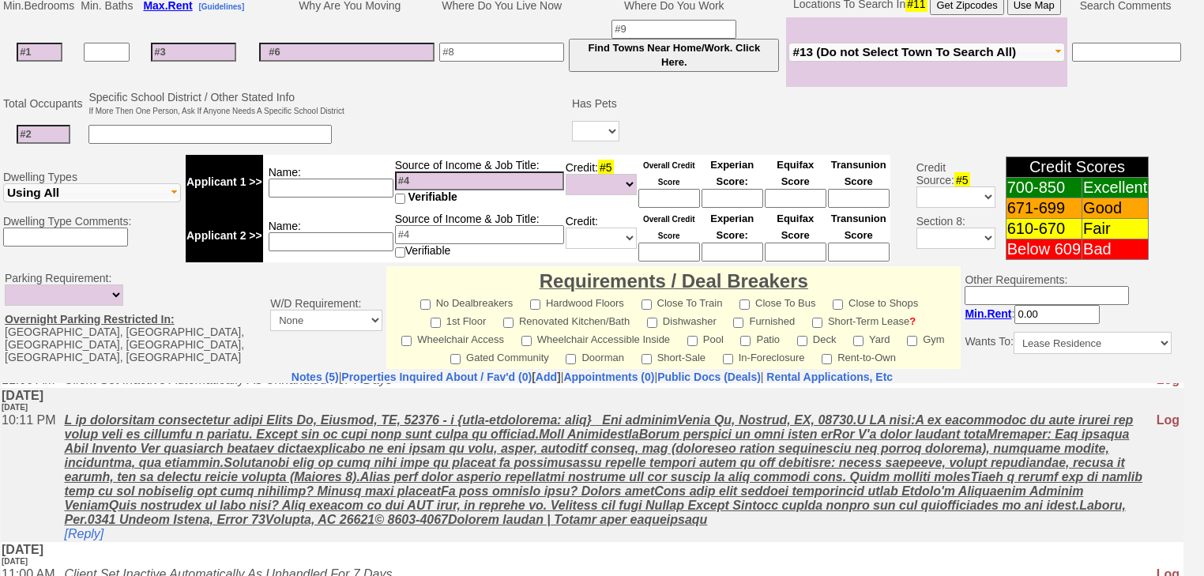
scroll to position [563, 0]
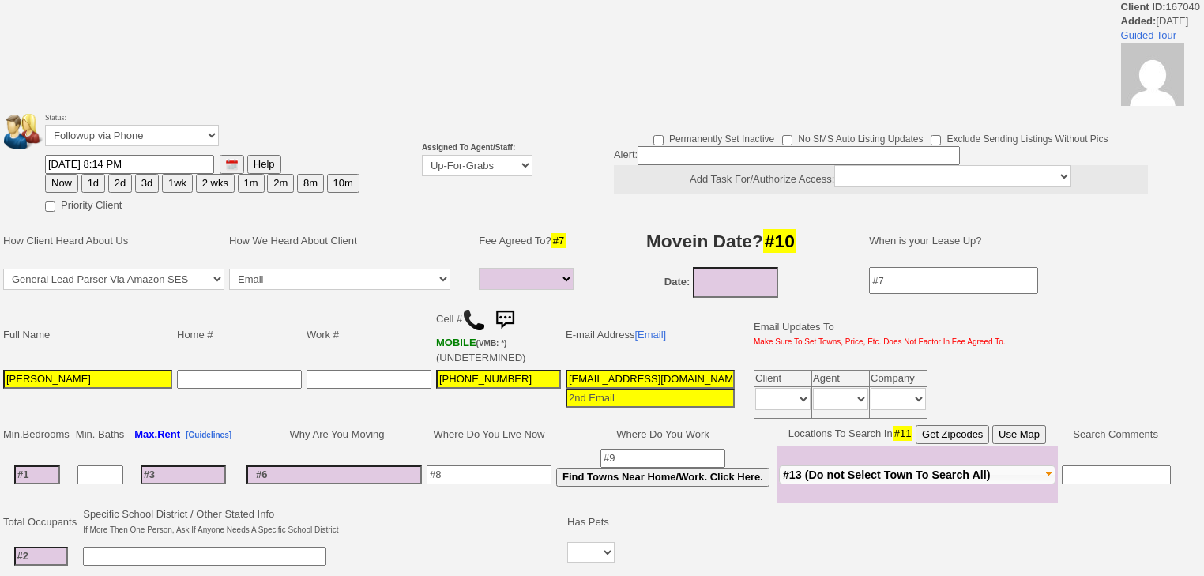
select select
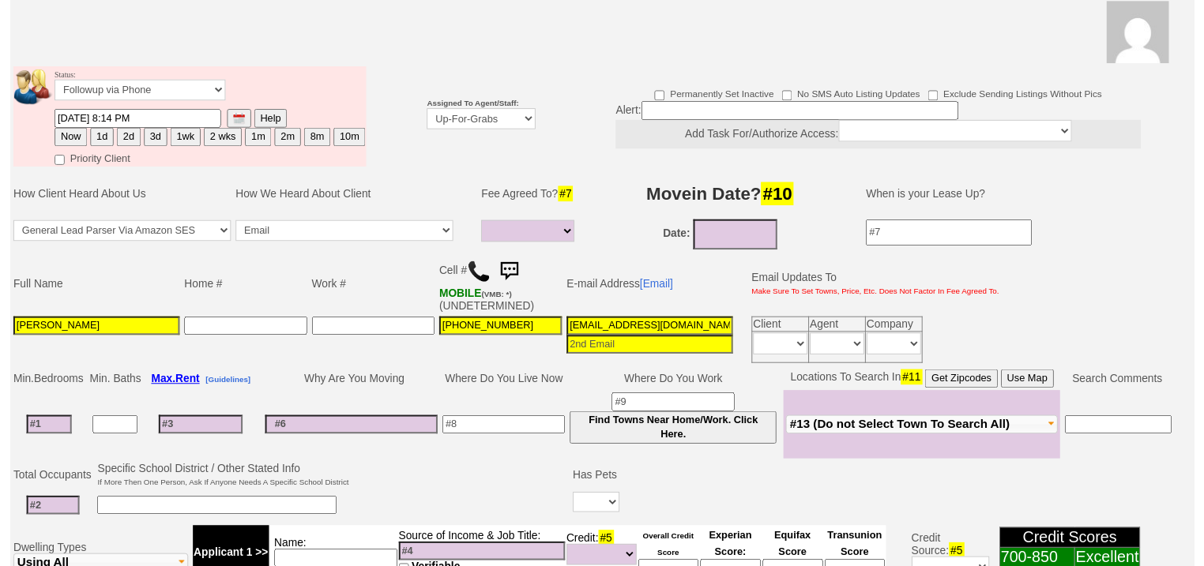
scroll to position [189, 0]
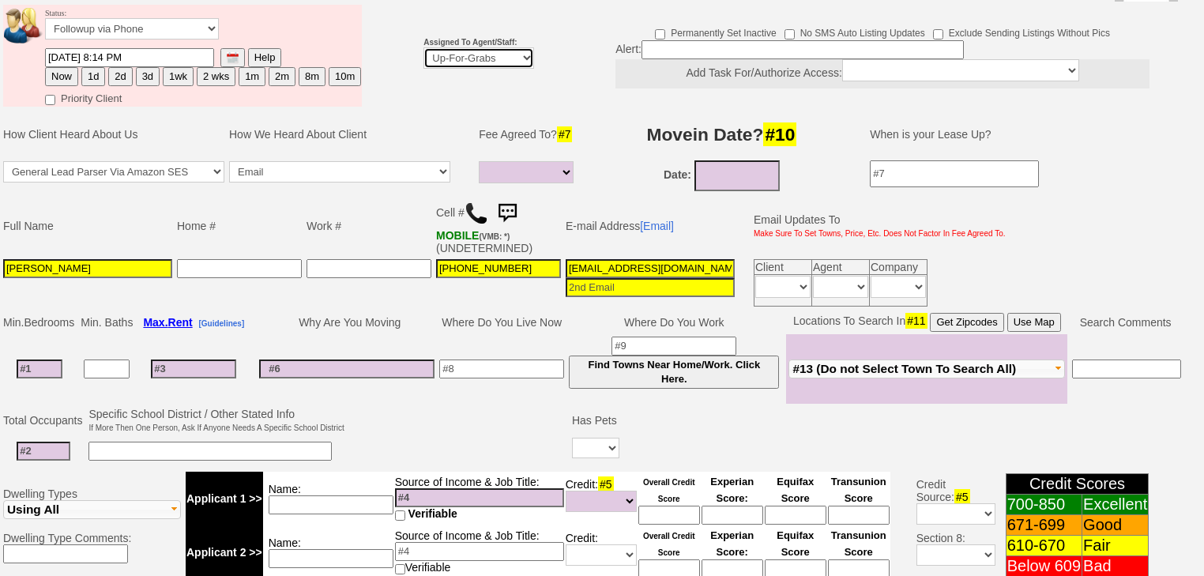
click at [487, 47] on select "Up-For-Grabs ***** STAFF ***** Bob Bruno 914-419-3579 Cristy Liberto 914-486-10…" at bounding box center [478, 57] width 111 height 21
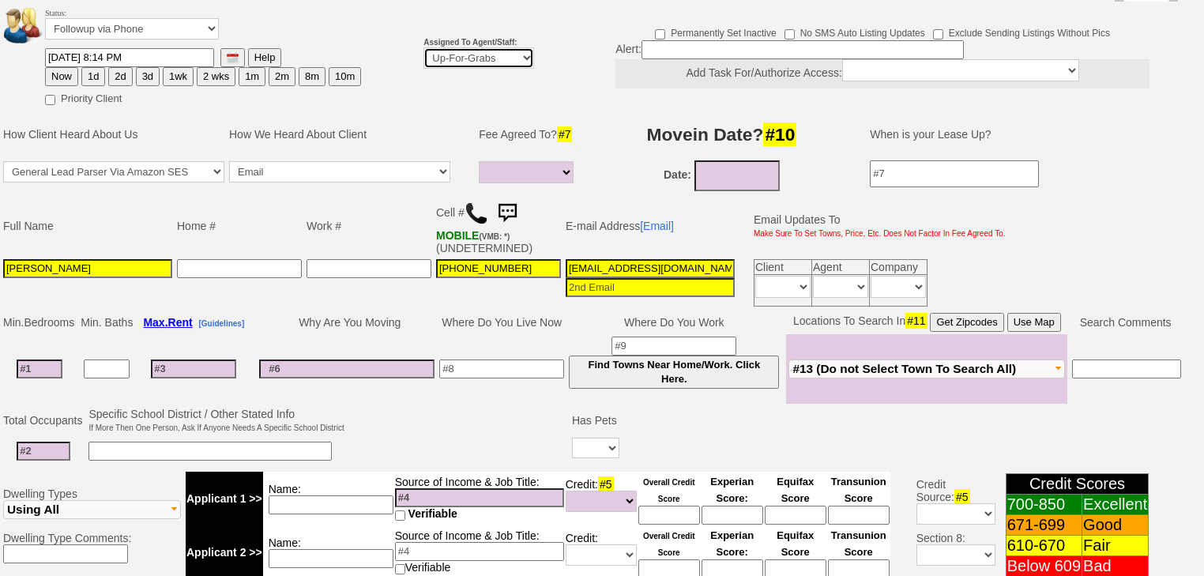
select select "227"
click at [423, 47] on select "Up-For-Grabs ***** STAFF ***** Bob Bruno 914-419-3579 Cristy Liberto 914-486-10…" at bounding box center [478, 57] width 111 height 21
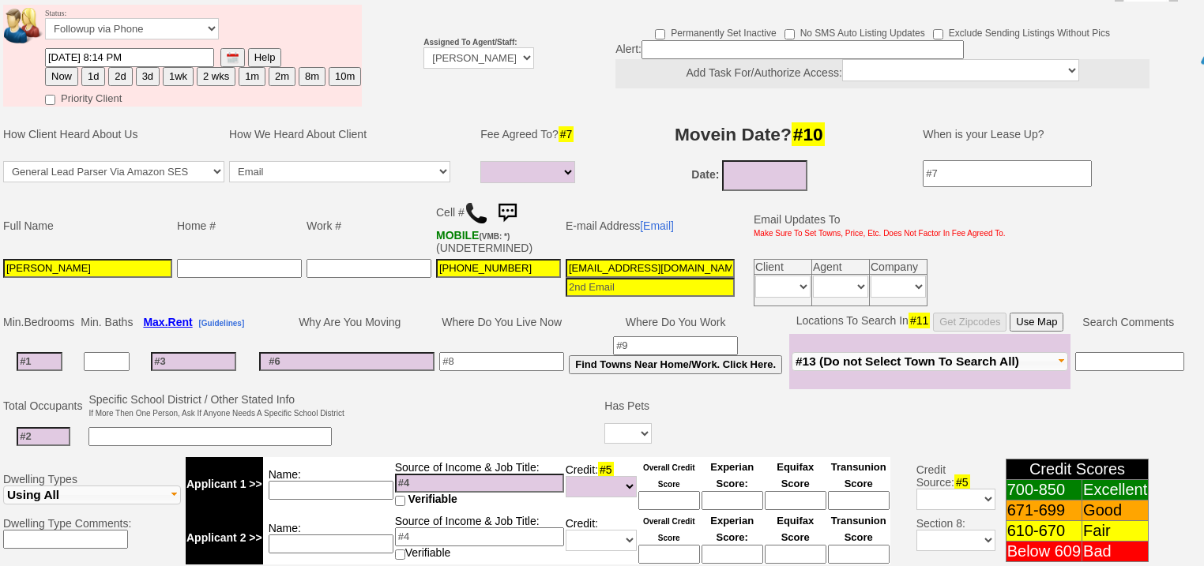
click at [57, 67] on button "Now" at bounding box center [61, 76] width 33 height 19
type input "10/07/2025 06:01 AM"
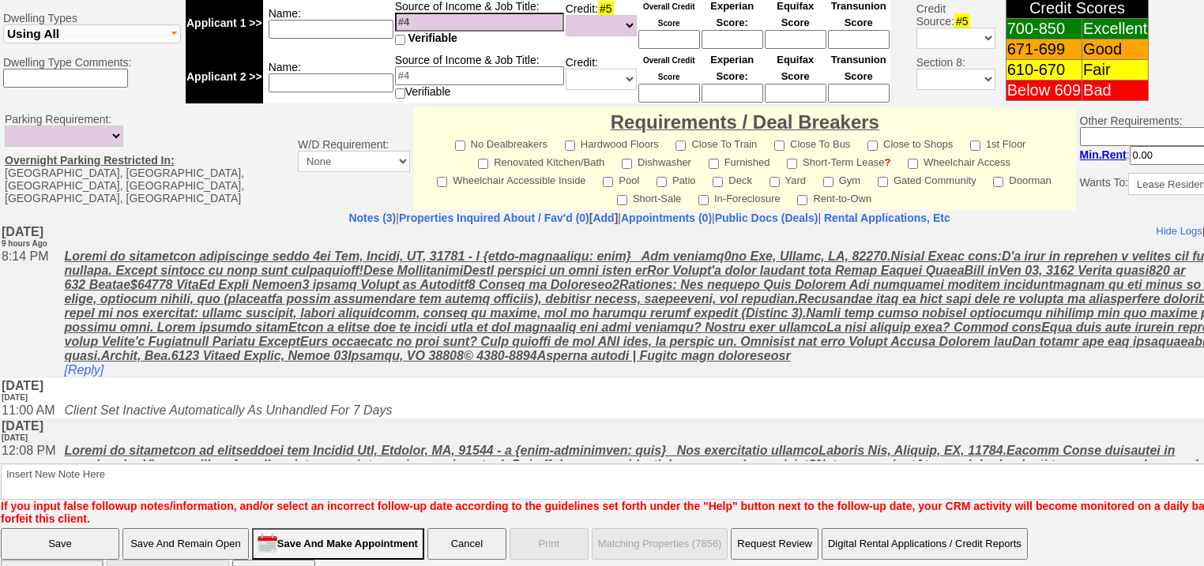
scroll to position [660, 0]
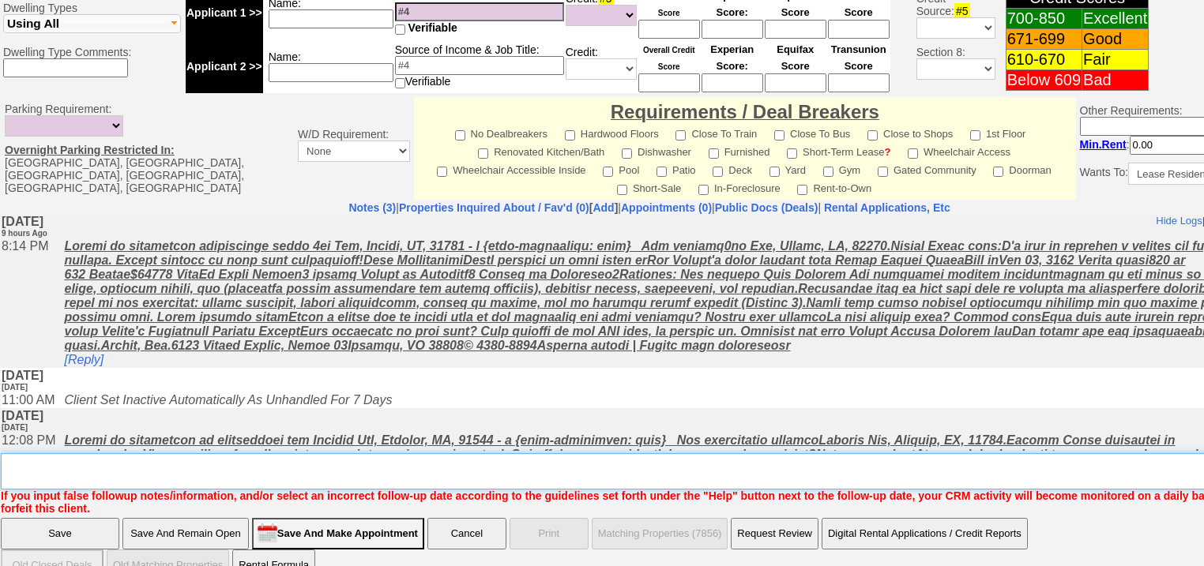
click at [153, 453] on textarea "Insert New Note Here" at bounding box center [655, 471] width 1308 height 36
type textarea "f"
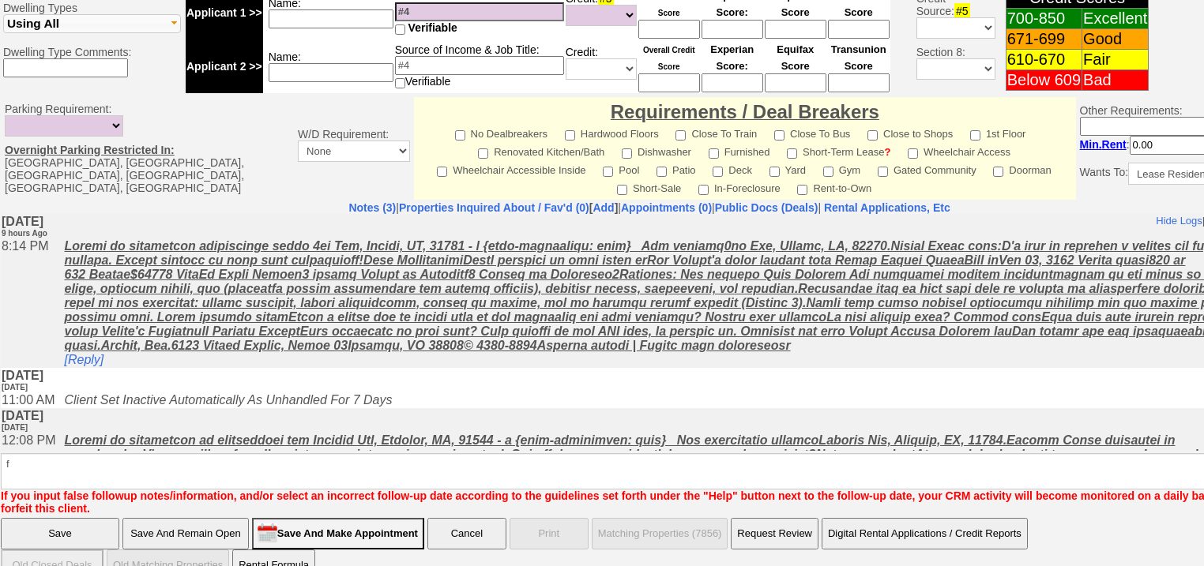
drag, startPoint x: 112, startPoint y: 506, endPoint x: 119, endPoint y: 492, distance: 15.9
click at [114, 518] on input "Save" at bounding box center [60, 534] width 119 height 32
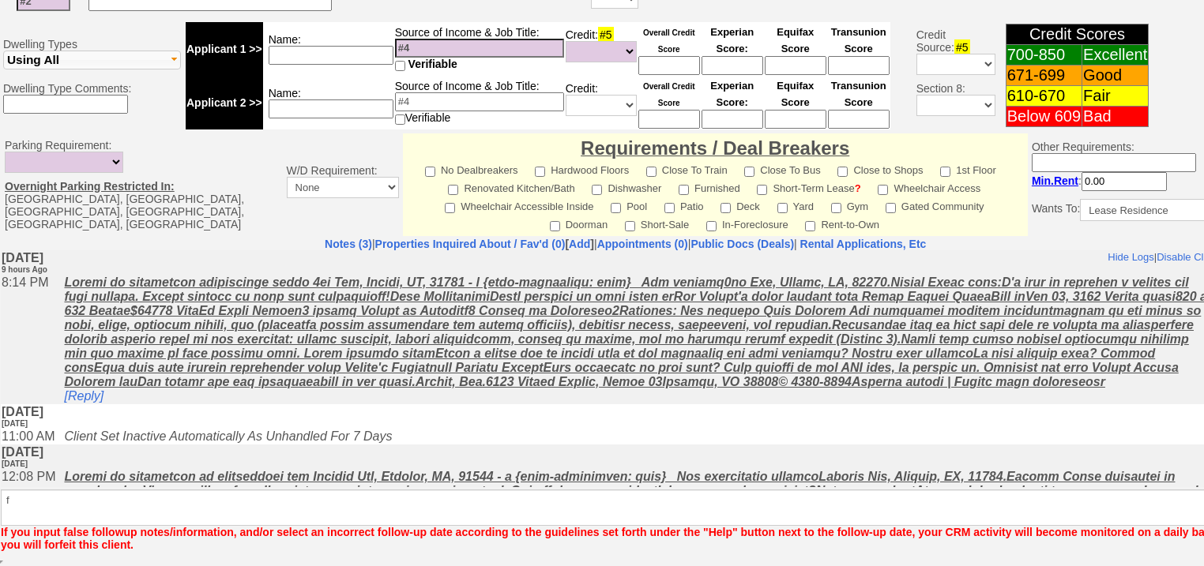
scroll to position [604, 0]
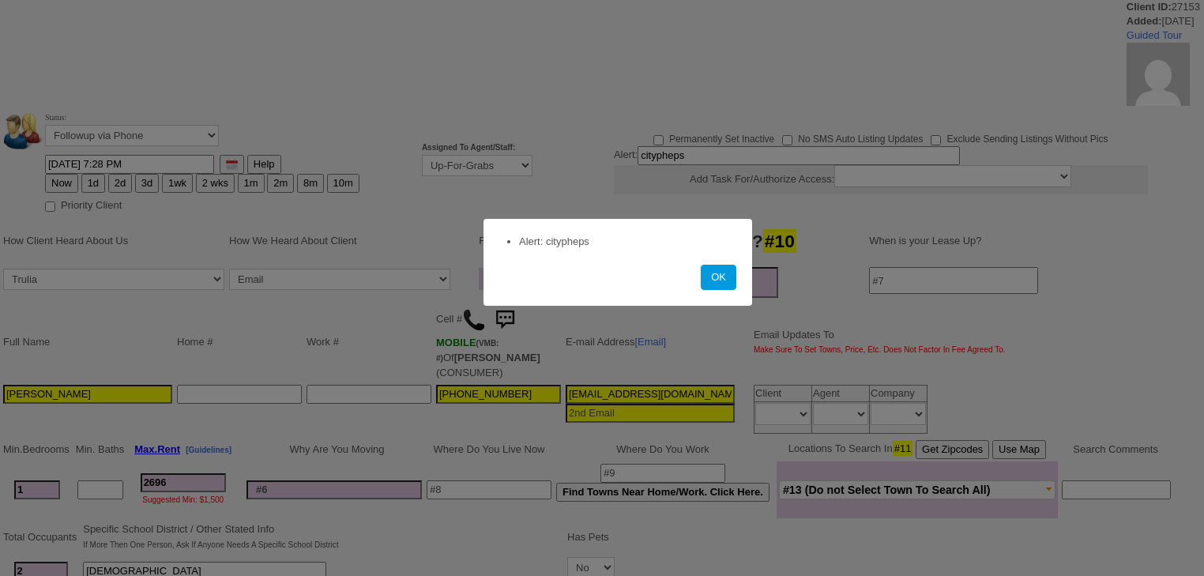
select select
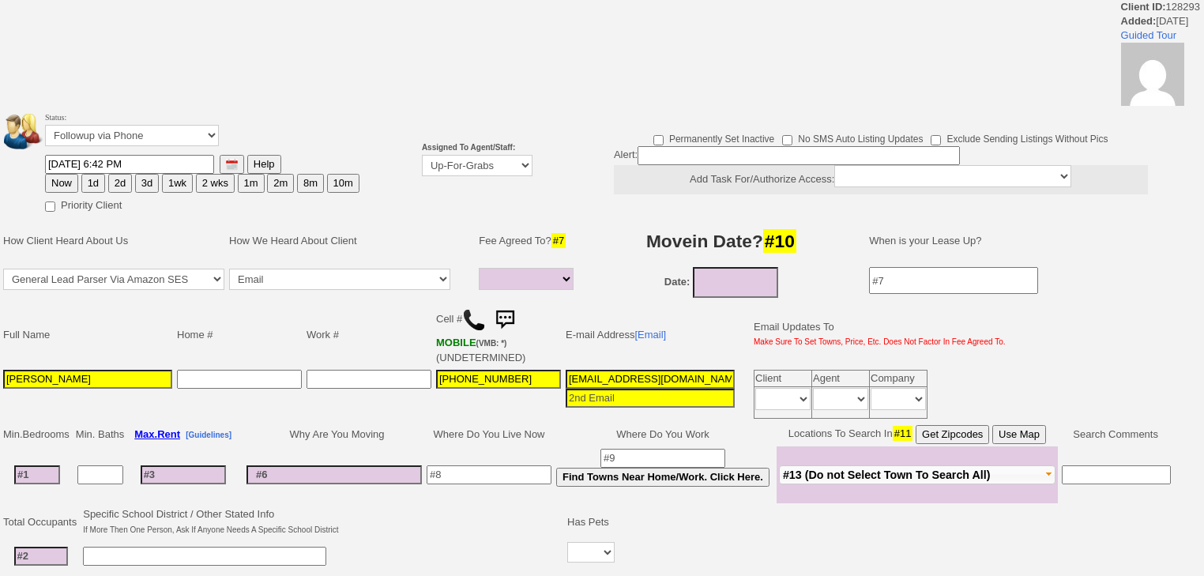
select select
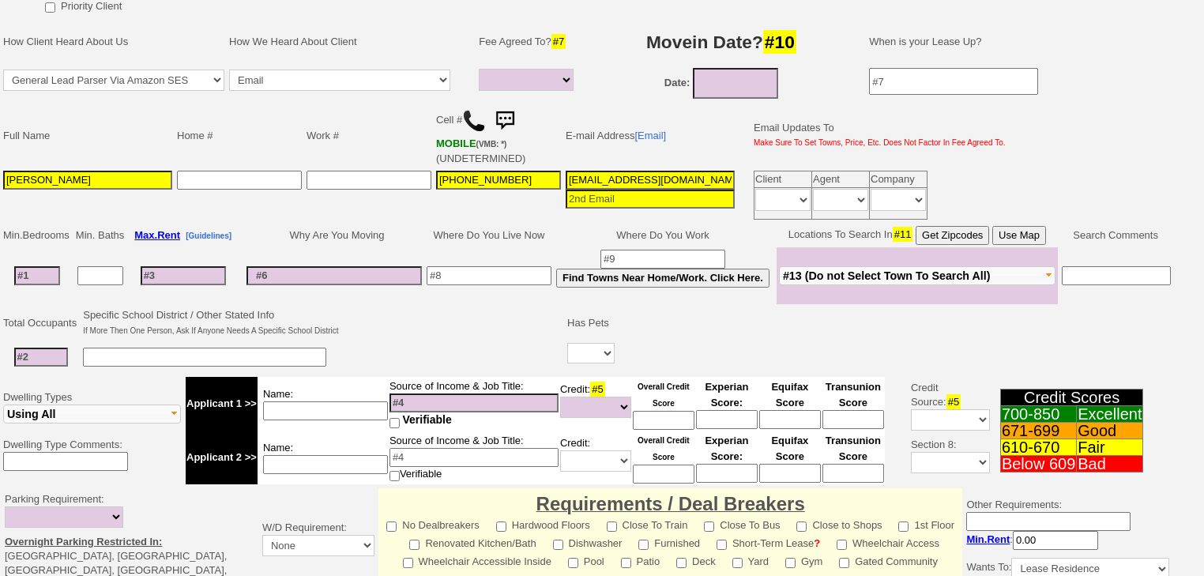
scroll to position [442, 0]
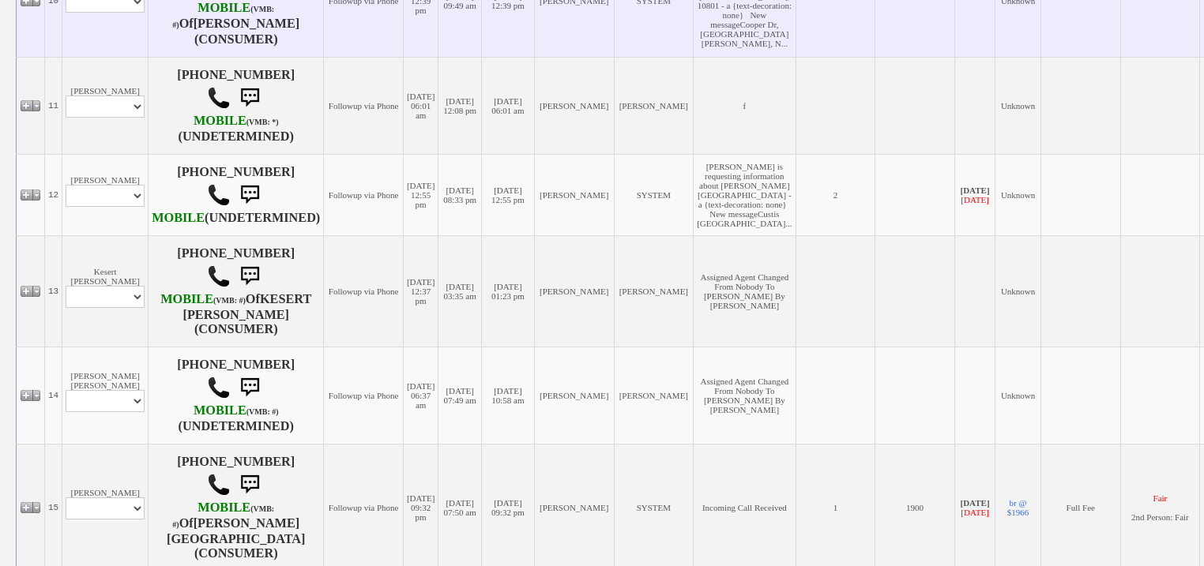
scroll to position [1351, 0]
